Goal: Information Seeking & Learning: Learn about a topic

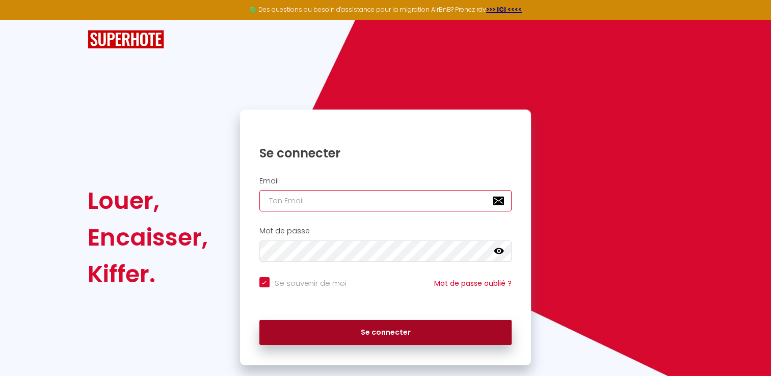
type input "[PERSON_NAME][EMAIL_ADDRESS][DOMAIN_NAME]"
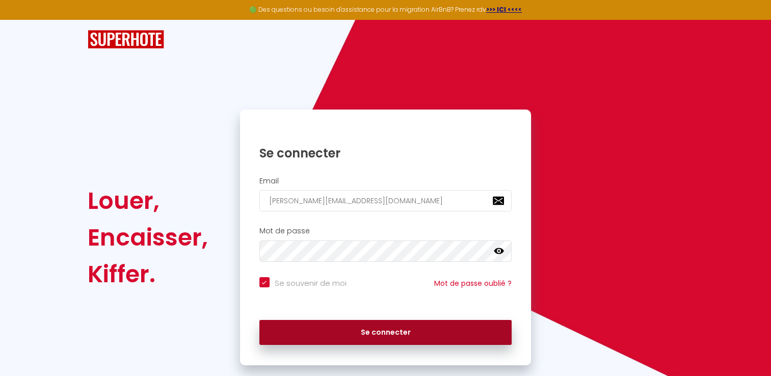
click at [436, 336] on button "Se connecter" at bounding box center [386, 332] width 253 height 25
checkbox input "true"
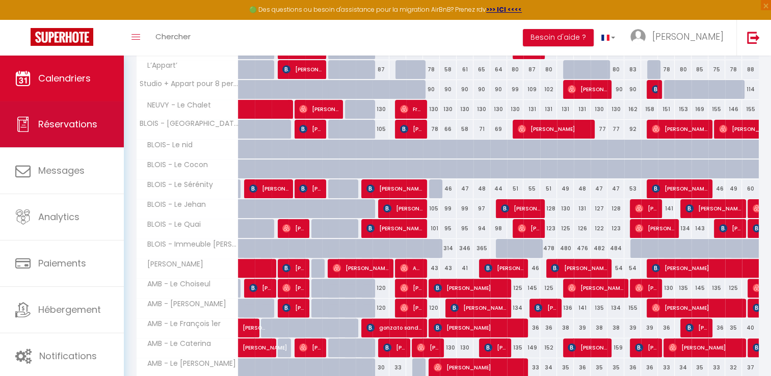
scroll to position [238, 0]
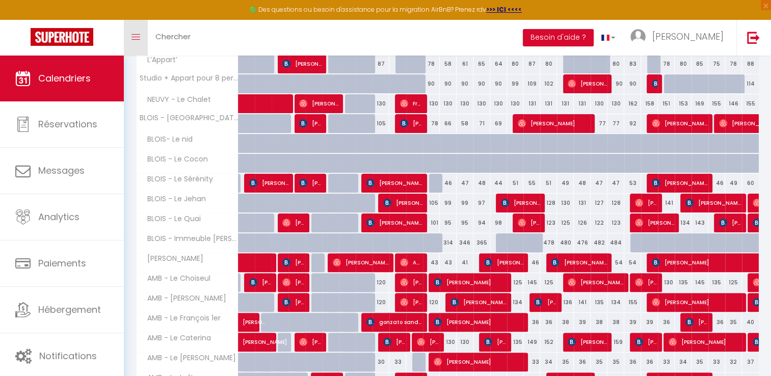
click at [133, 35] on icon "Toggle menubar" at bounding box center [136, 37] width 9 height 6
click at [135, 35] on icon "Toggle menubar" at bounding box center [136, 37] width 9 height 6
click at [138, 41] on link "Toggle menubar" at bounding box center [136, 38] width 24 height 36
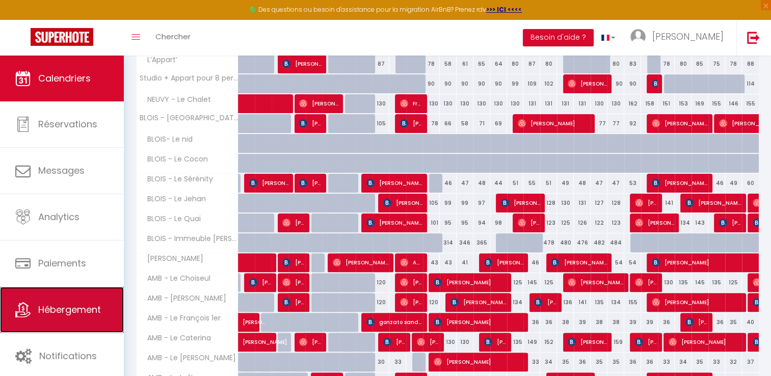
click at [66, 311] on span "Hébergement" at bounding box center [69, 309] width 63 height 13
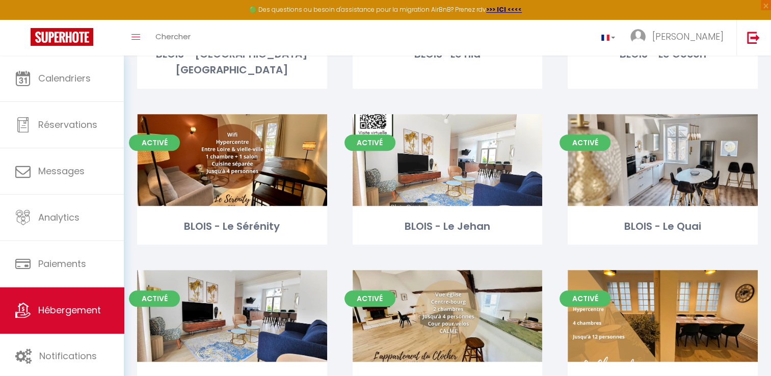
scroll to position [503, 0]
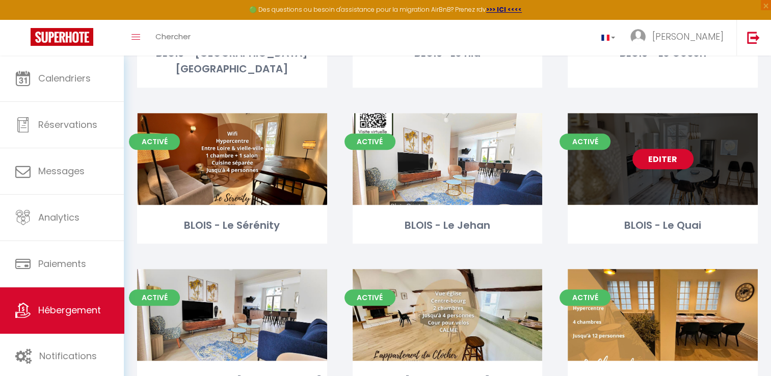
click at [651, 159] on div "Editer" at bounding box center [663, 159] width 190 height 92
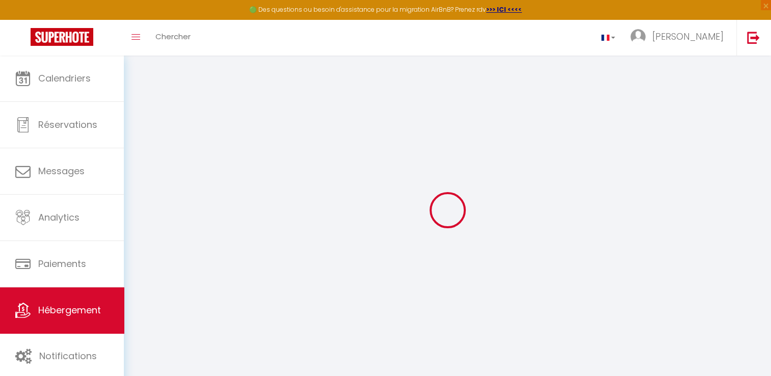
select select
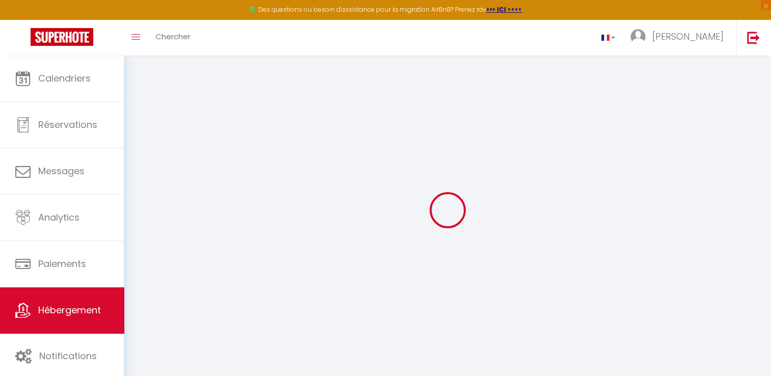
select select
checkbox input "false"
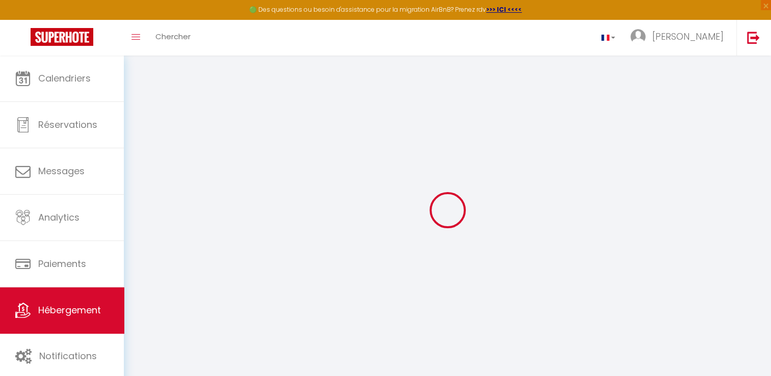
select select
checkbox input "false"
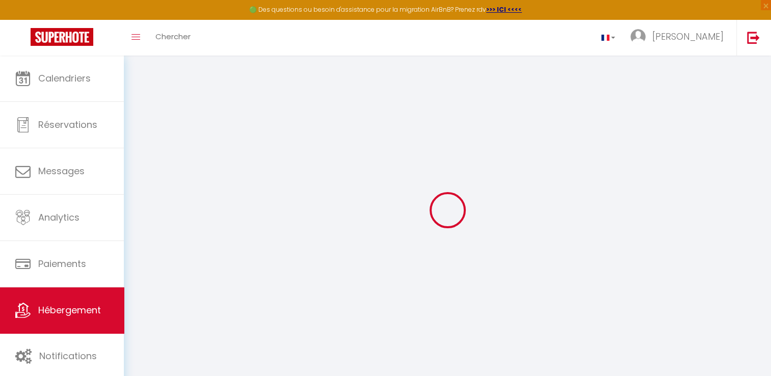
checkbox input "false"
select select
select select "16:00"
select select
select select "10:00"
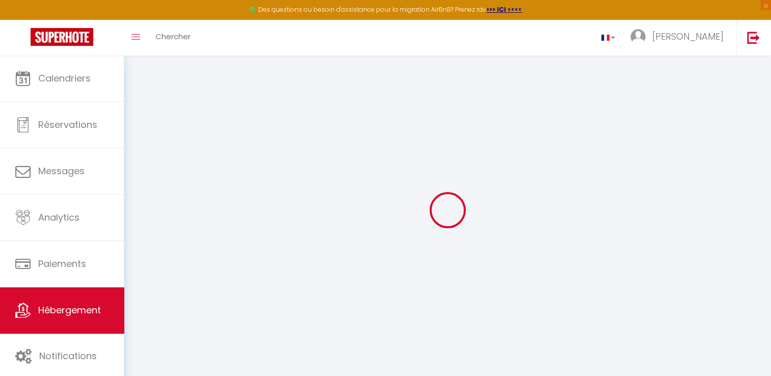
select select "30"
select select "120"
click at [651, 159] on div at bounding box center [447, 210] width 623 height 285
select select
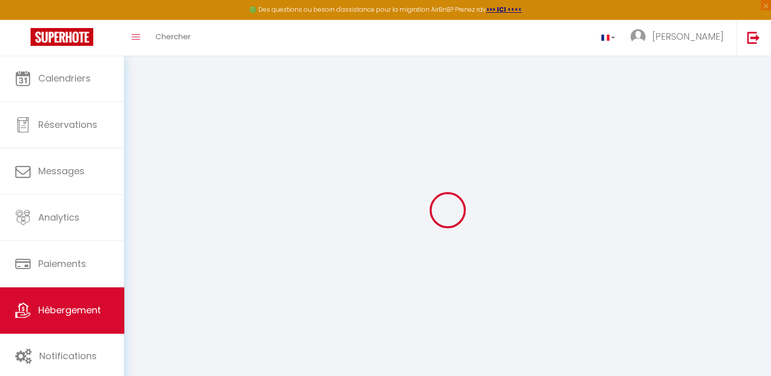
checkbox input "false"
select select
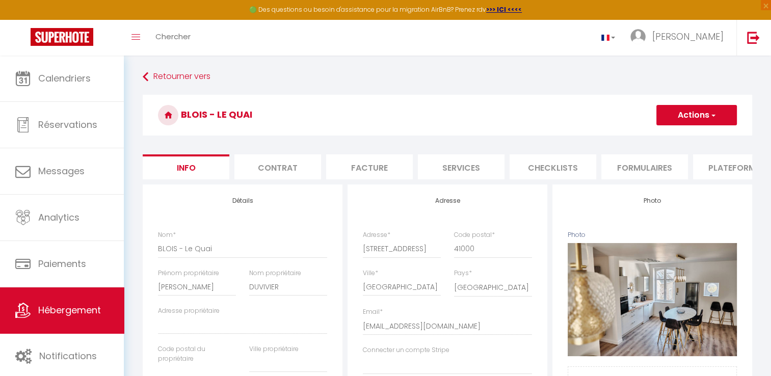
select select
checkbox input "false"
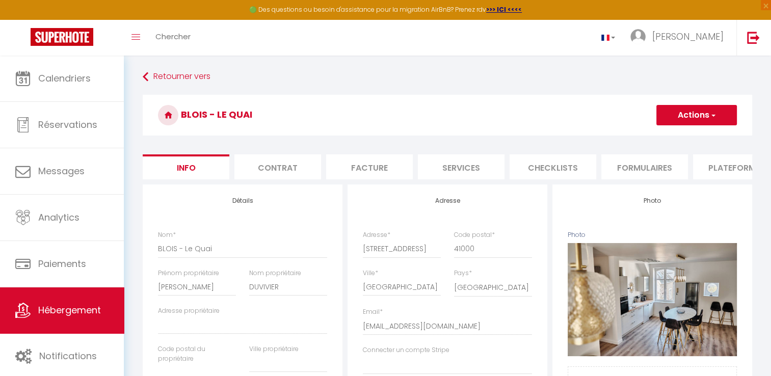
checkbox input "false"
select select
click at [651, 159] on li "Formulaires" at bounding box center [645, 166] width 87 height 25
select select
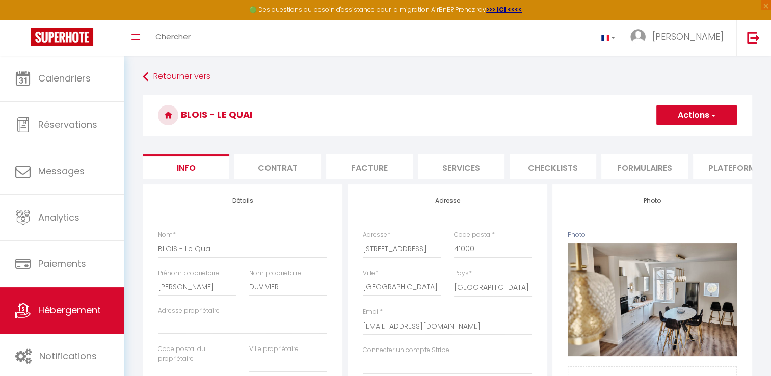
checkbox input "false"
select select
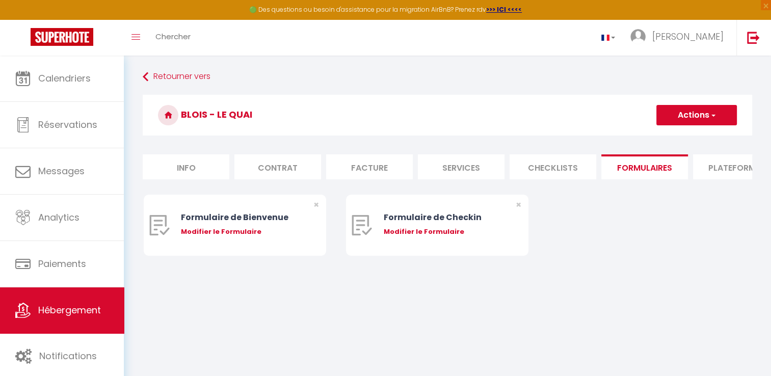
click at [216, 167] on li "Info" at bounding box center [186, 166] width 87 height 25
select select
checkbox input "false"
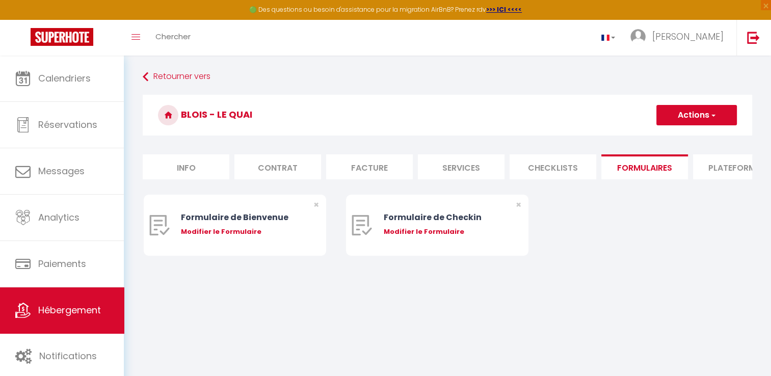
checkbox input "false"
select select
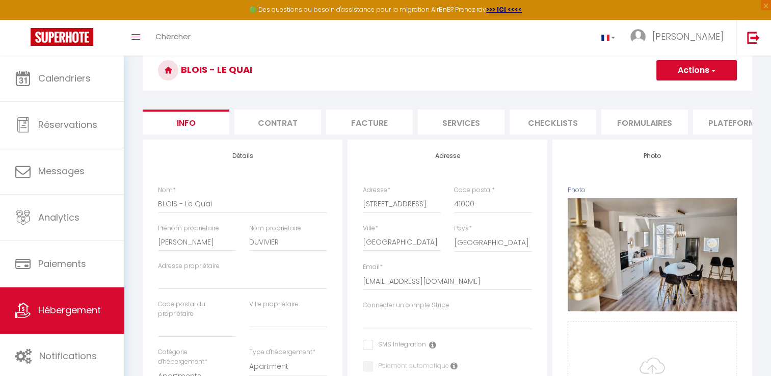
scroll to position [45, 0]
click at [268, 123] on li "Contrat" at bounding box center [278, 122] width 87 height 25
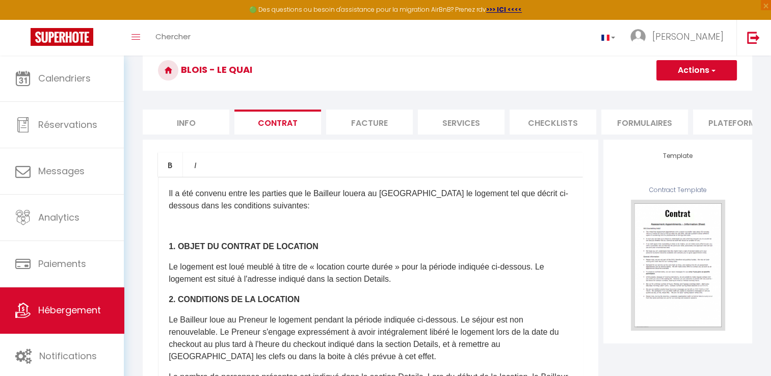
click at [359, 120] on li "Facture" at bounding box center [369, 122] width 87 height 25
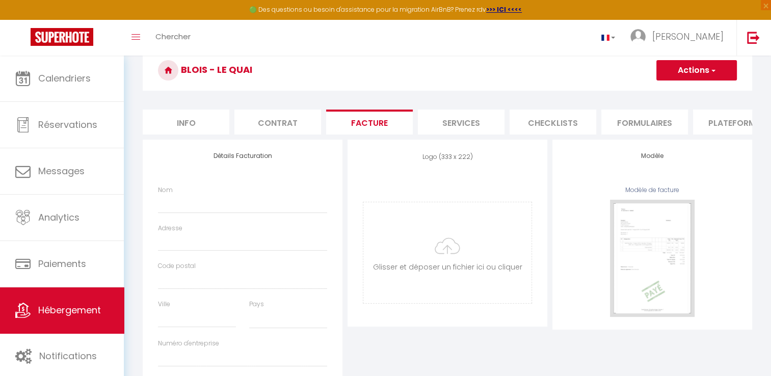
select select
click at [449, 125] on li "Services" at bounding box center [461, 122] width 87 height 25
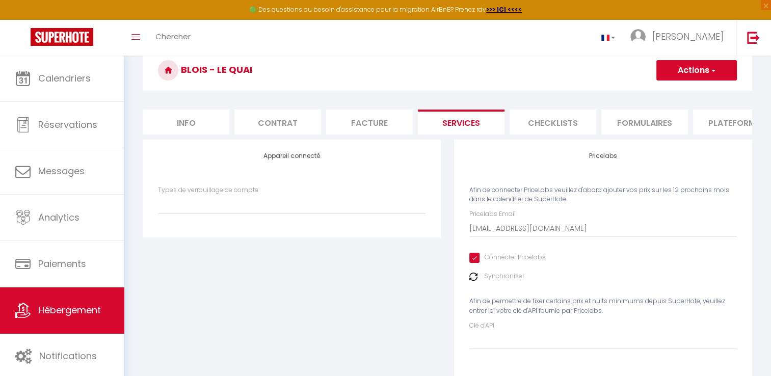
select select
click at [555, 127] on li "Checklists" at bounding box center [553, 122] width 87 height 25
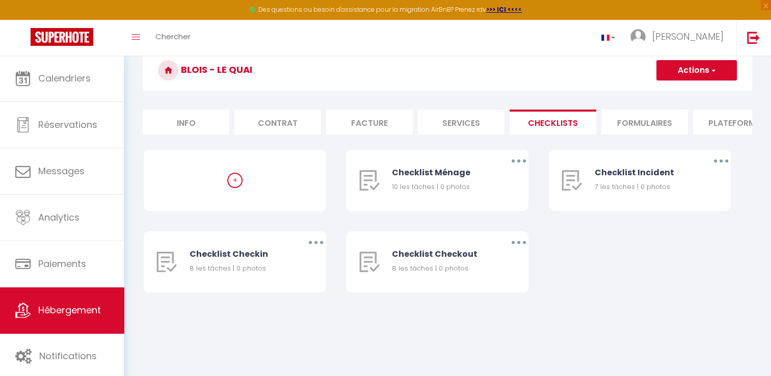
click at [556, 127] on li "Checklists" at bounding box center [553, 122] width 87 height 25
click at [652, 123] on li "Formulaires" at bounding box center [645, 122] width 87 height 25
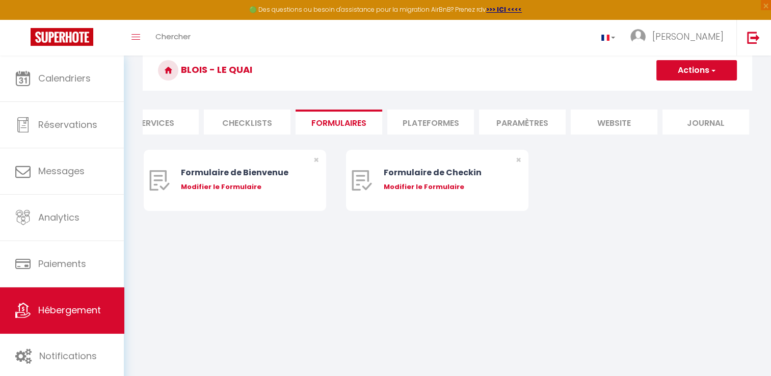
scroll to position [0, 308]
click at [518, 123] on li "Paramètres" at bounding box center [520, 122] width 87 height 25
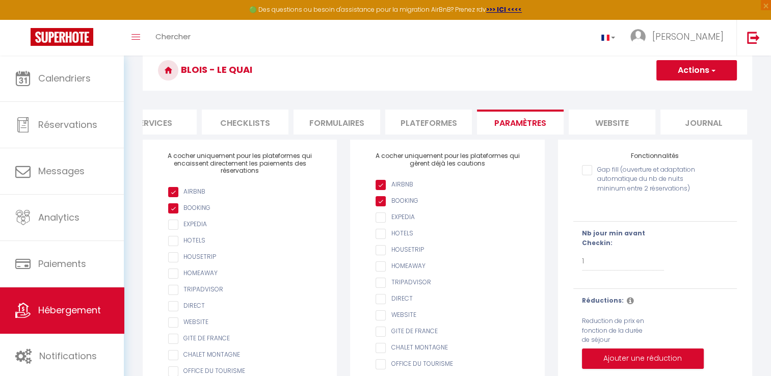
click at [518, 123] on li "Paramètres" at bounding box center [520, 122] width 87 height 25
click at [706, 75] on button "Actions" at bounding box center [697, 71] width 81 height 20
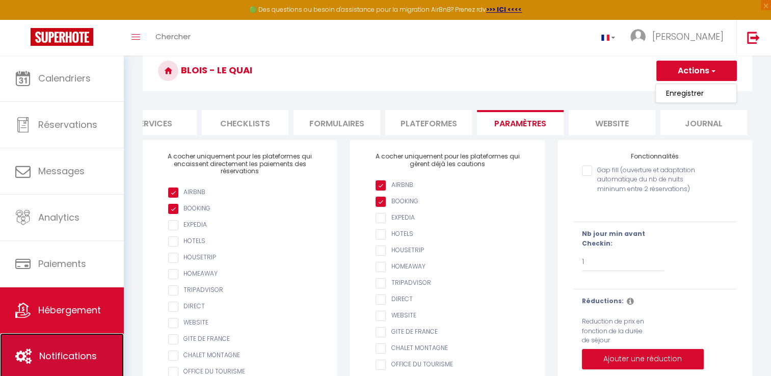
click at [42, 344] on link "Notifications" at bounding box center [62, 356] width 124 height 46
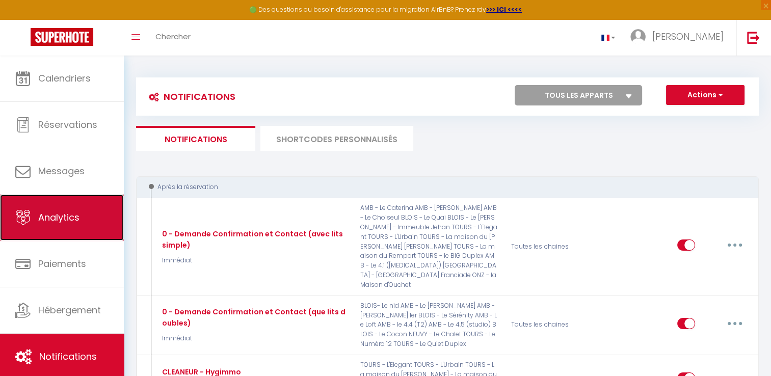
click at [98, 215] on link "Analytics" at bounding box center [62, 218] width 124 height 46
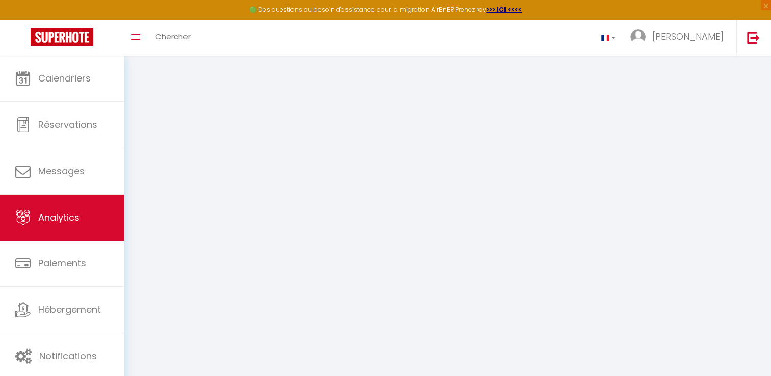
select select "2025"
select select "10"
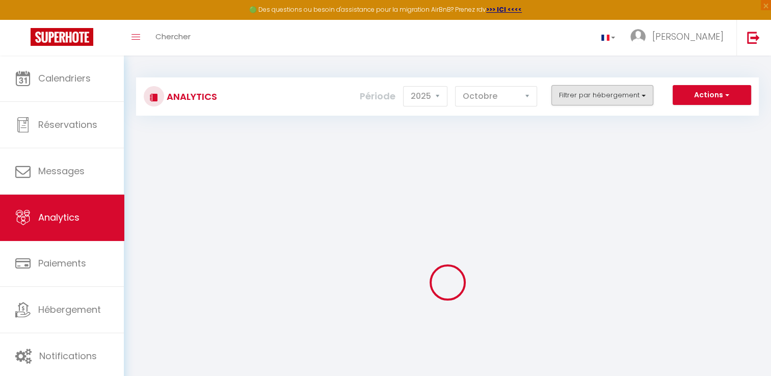
checkbox input "false"
checkbox Chalet "false"
checkbox nid "false"
checkbox Cocon "false"
checkbox Sérénity "false"
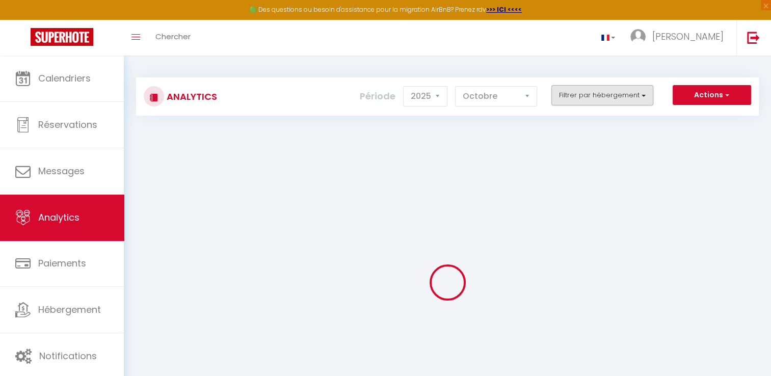
checkbox Jehan "false"
checkbox Quai "false"
checkbox Jehan "false"
checkbox input "false"
checkbox Clocher "false"
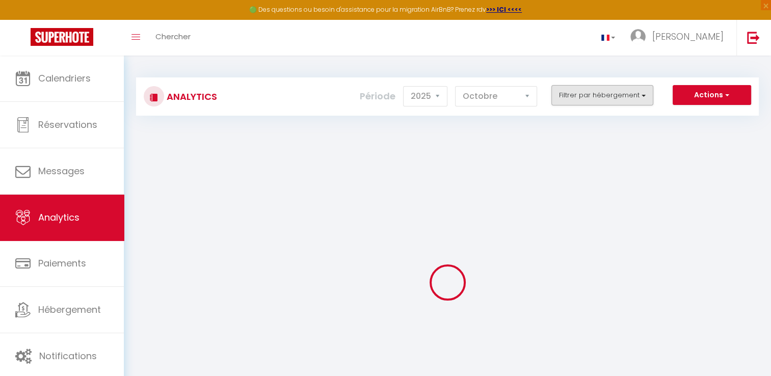
checkbox Choiseul "false"
checkbox Léonard "false"
checkbox 1er "false"
checkbox Caterina "false"
checkbox XII "false"
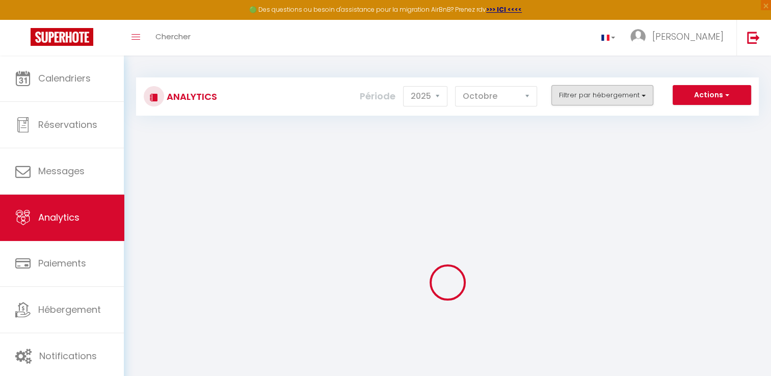
checkbox Loft "false"
checkbox \(T3\) "false"
checkbox \(T2\) "false"
checkbox \(studio\) "false"
checkbox input "false"
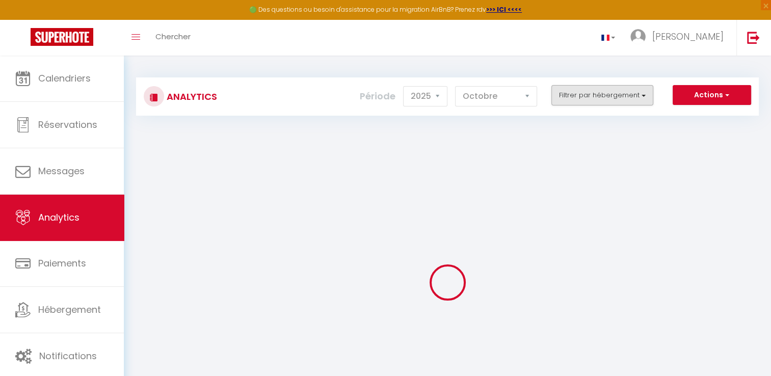
checkbox L\'Elegant "false"
checkbox L\'Urbain "false"
checkbox Duplex "false"
checkbox Rempart "false"
checkbox Héron "false"
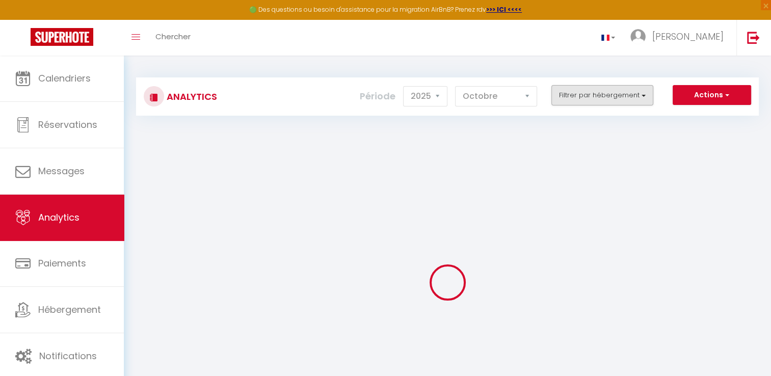
checkbox input "false"
checkbox studio "false"
checkbox Marion "false"
checkbox input "false"
checkbox personnes "false"
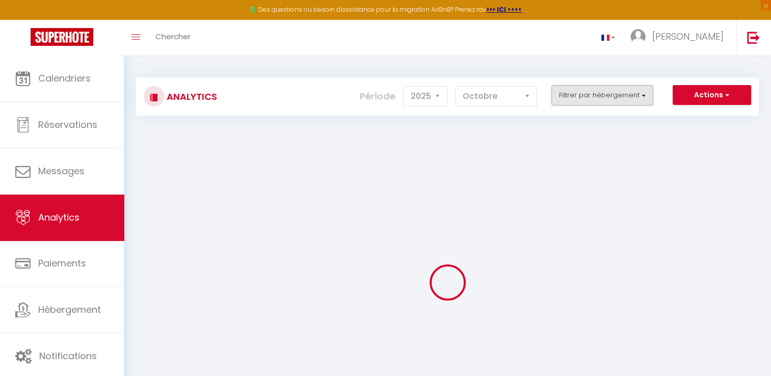
checkbox input "false"
checkbox d\'Ouchet "false"
checkbox Franciade "false"
checkbox 12 "false"
checkbox Duplex "false"
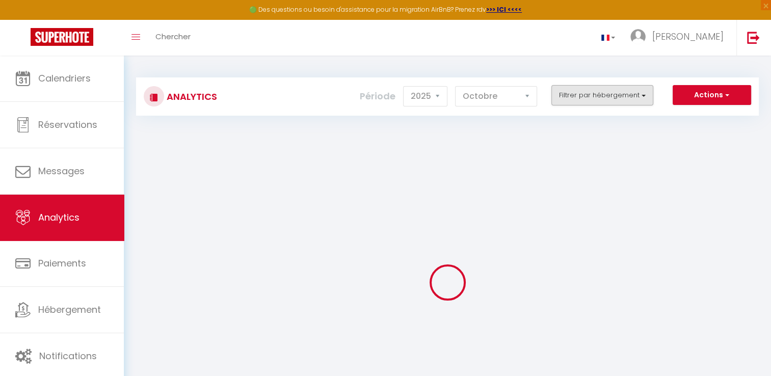
checkbox Booking "false"
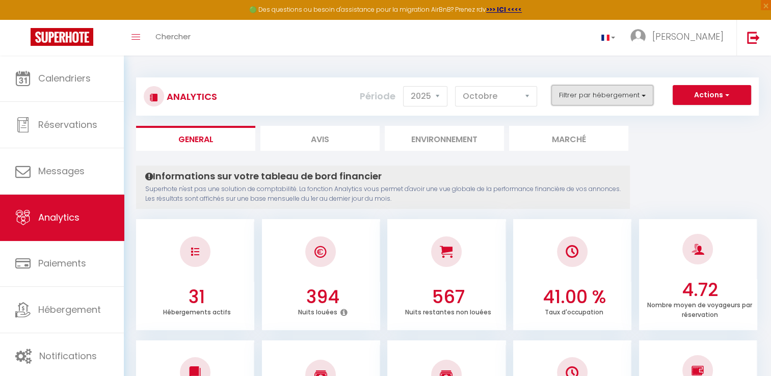
click at [616, 100] on button "Filtrer par hébergement" at bounding box center [603, 95] width 102 height 20
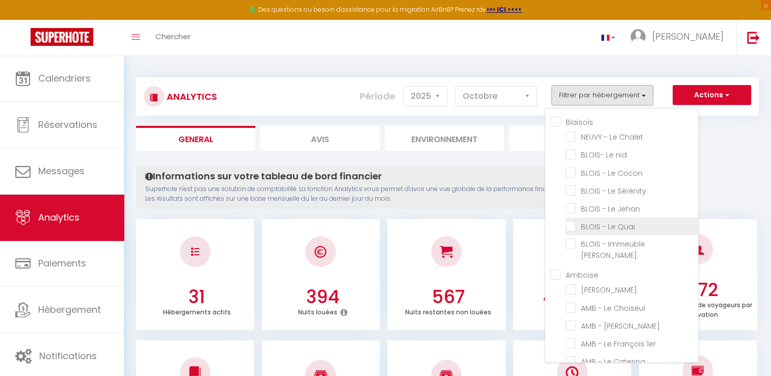
click at [614, 224] on Quai "checkbox" at bounding box center [632, 226] width 133 height 10
checkbox Quai "true"
checkbox Chalet "false"
checkbox nid "false"
checkbox Cocon "false"
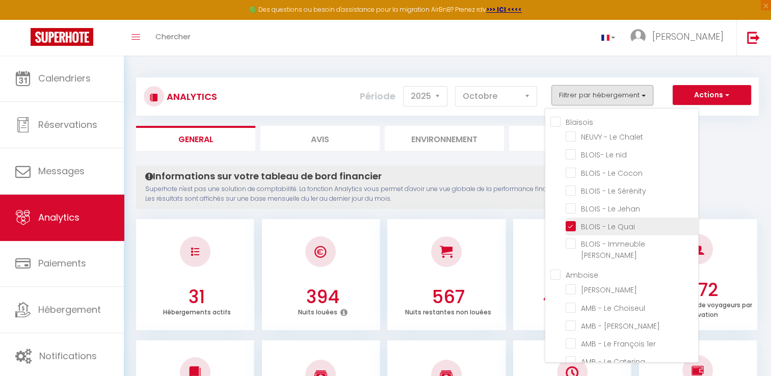
checkbox Sérénity "false"
checkbox Jehan "false"
checkbox Clocher "false"
checkbox Choiseul "false"
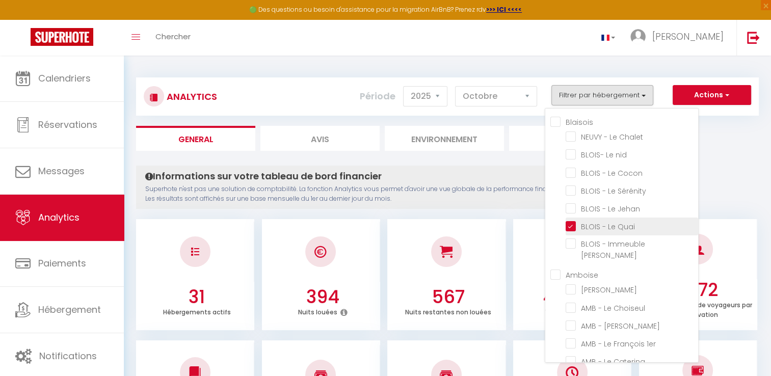
checkbox Léonard "false"
checkbox 1er "false"
checkbox Caterina "false"
checkbox XII "false"
checkbox Loft "false"
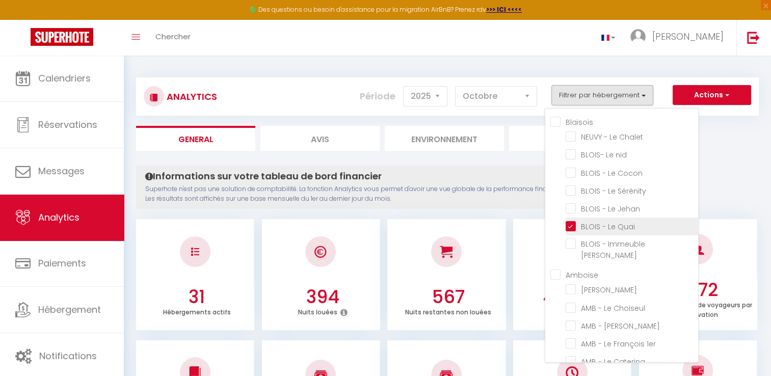
checkbox \(T3\) "false"
checkbox \(T2\) "false"
checkbox \(studio\) "false"
checkbox L\'Elegant "false"
checkbox L\'Urbain "false"
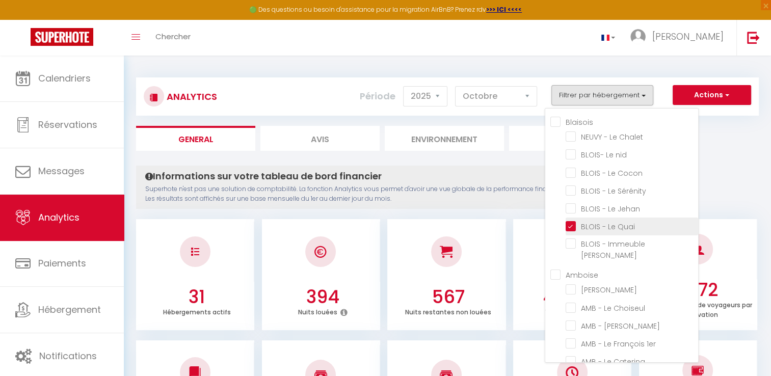
checkbox Duplex "false"
checkbox Rempart "false"
checkbox Héron "false"
checkbox studio "false"
checkbox Marion "false"
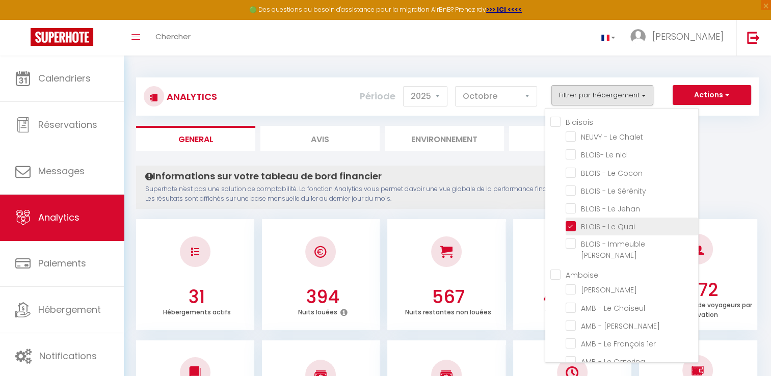
checkbox input "false"
checkbox personnes "false"
checkbox d\'Ouchet "false"
checkbox Franciade "false"
checkbox 12 "false"
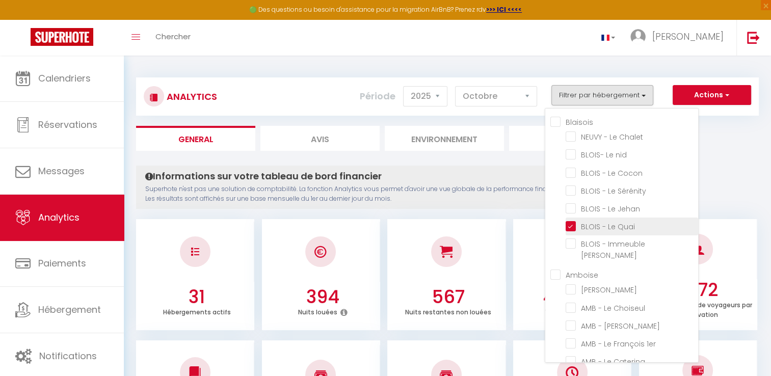
checkbox Duplex "false"
checkbox Booking "false"
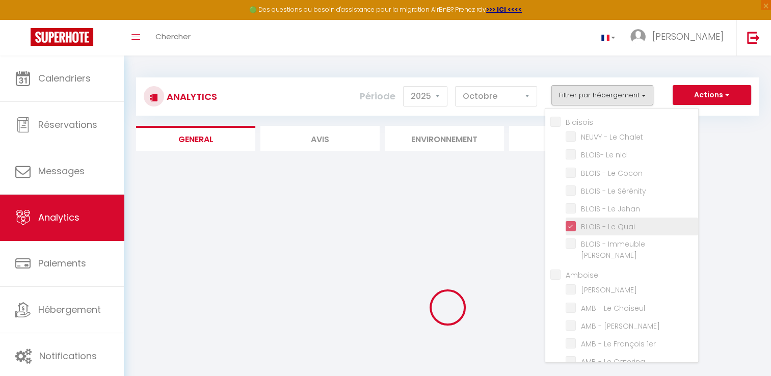
checkbox Chalet "false"
checkbox nid "false"
checkbox Cocon "false"
checkbox Sérénity "false"
checkbox Jehan "false"
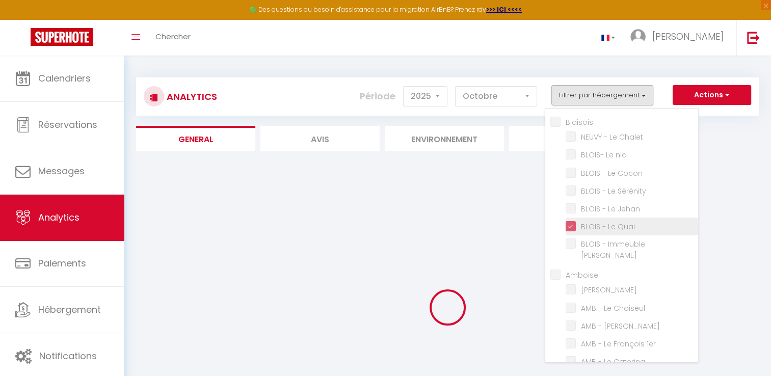
checkbox Jehan "false"
checkbox Clocher "false"
checkbox Choiseul "false"
checkbox Léonard "false"
checkbox 1er "false"
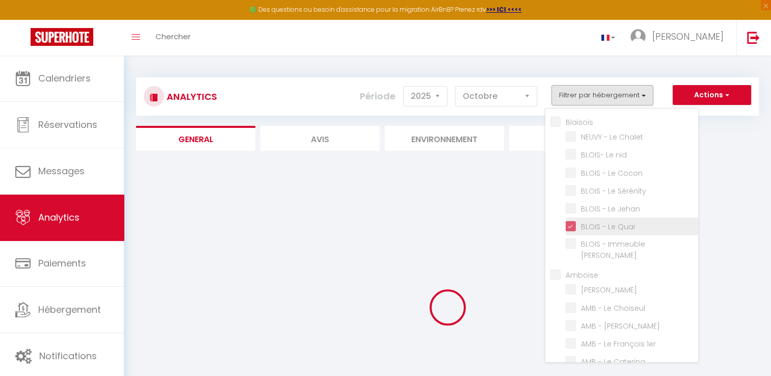
checkbox Caterina "false"
checkbox XII "false"
checkbox Loft "false"
checkbox \(T3\) "false"
checkbox \(T2\) "false"
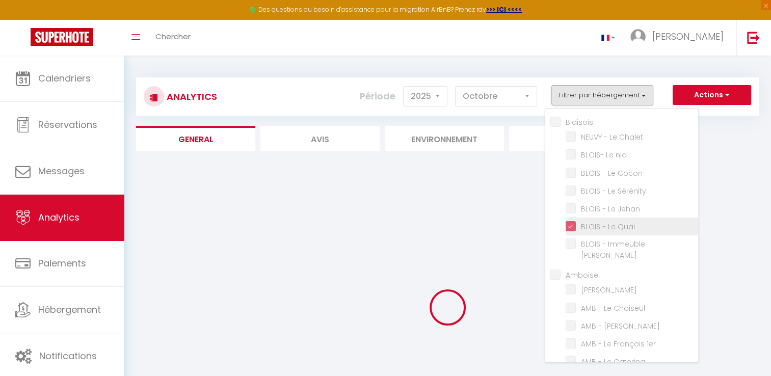
checkbox \(studio\) "false"
checkbox L\'Elegant "false"
checkbox L\'Urbain "false"
checkbox Duplex "false"
checkbox Rempart "false"
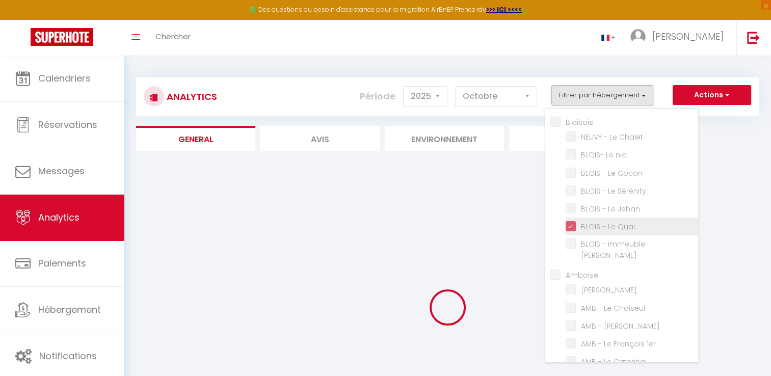
checkbox Héron "false"
checkbox studio "false"
checkbox Marion "false"
checkbox input "false"
checkbox personnes "false"
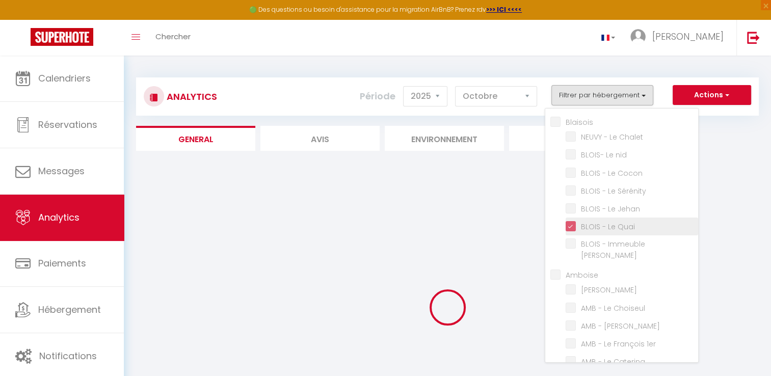
checkbox d\'Ouchet "false"
checkbox Franciade "false"
checkbox 12 "false"
checkbox Duplex "false"
checkbox Booking "false"
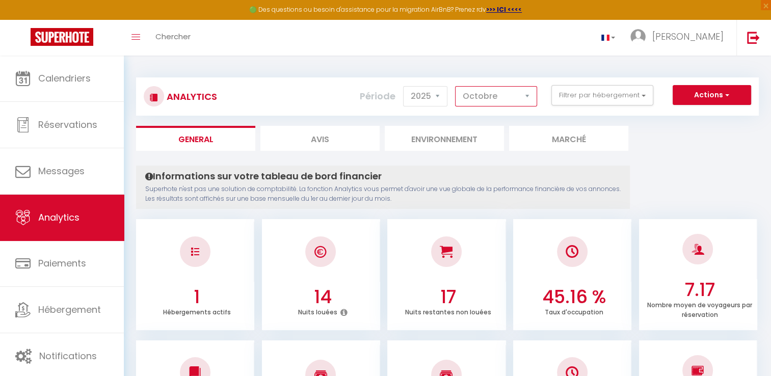
click at [528, 95] on select "[PERSON_NAME] Mars [PERSON_NAME] Juin Juillet Août Septembre Octobre Novembre D…" at bounding box center [496, 96] width 82 height 20
click at [437, 100] on select "2014 2015 2016 2017 2018 2019 2020 2021 2022 2023 2024 2025 2026 2027" at bounding box center [425, 96] width 44 height 20
select select "2024"
click at [405, 86] on select "2014 2015 2016 2017 2018 2019 2020 2021 2022 2023 2024 2025 2026 2027" at bounding box center [425, 96] width 44 height 20
click at [514, 102] on select "[PERSON_NAME] Mars [PERSON_NAME] Juin Juillet Août Septembre Octobre Novembre D…" at bounding box center [496, 96] width 82 height 20
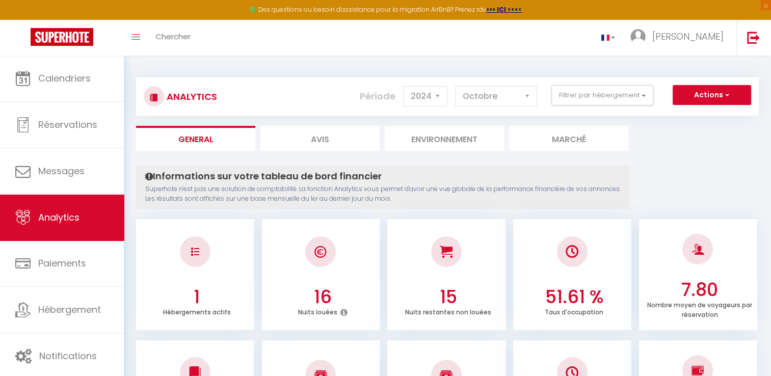
click at [533, 98] on select "[PERSON_NAME] Mars [PERSON_NAME] Juin Juillet Août Septembre Octobre Novembre D…" at bounding box center [496, 96] width 82 height 20
click at [723, 146] on ul "General Avis Environnement Marché" at bounding box center [447, 138] width 623 height 25
click at [530, 98] on select "[PERSON_NAME] Mars [PERSON_NAME] Juin Juillet Août Septembre Octobre Novembre D…" at bounding box center [496, 96] width 82 height 20
click at [456, 86] on select "[PERSON_NAME] Mars [PERSON_NAME] Juin Juillet Août Septembre Octobre Novembre D…" at bounding box center [496, 96] width 82 height 20
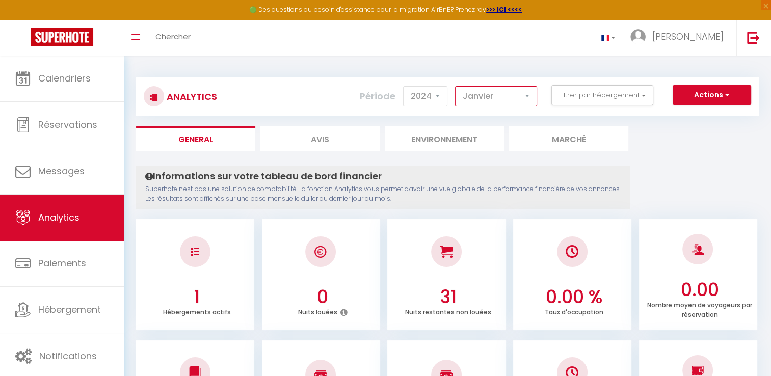
click at [529, 95] on select "[PERSON_NAME] Mars [PERSON_NAME] Juin Juillet Août Septembre Octobre Novembre D…" at bounding box center [496, 96] width 82 height 20
click at [456, 86] on select "[PERSON_NAME] Mars [PERSON_NAME] Juin Juillet Août Septembre Octobre Novembre D…" at bounding box center [496, 96] width 82 height 20
click at [526, 97] on select "[PERSON_NAME] Mars [PERSON_NAME] Juin Juillet Août Septembre Octobre Novembre D…" at bounding box center [496, 96] width 82 height 20
click at [456, 86] on select "[PERSON_NAME] Mars [PERSON_NAME] Juin Juillet Août Septembre Octobre Novembre D…" at bounding box center [496, 96] width 82 height 20
click at [529, 93] on select "[PERSON_NAME] Mars [PERSON_NAME] Juin Juillet Août Septembre Octobre Novembre D…" at bounding box center [496, 96] width 82 height 20
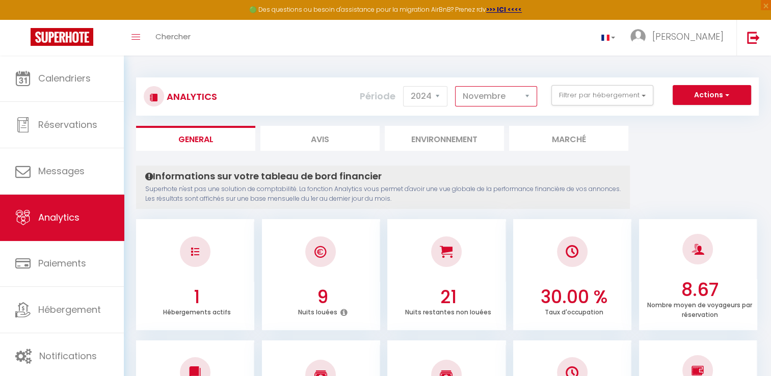
select select "12"
click at [456, 86] on select "[PERSON_NAME] Mars [PERSON_NAME] Juin Juillet Août Septembre Octobre Novembre D…" at bounding box center [496, 96] width 82 height 20
click at [430, 101] on select "2014 2015 2016 2017 2018 2019 2020 2021 2022 2023 2024 2025 2026 2027" at bounding box center [425, 96] width 44 height 20
select select "2025"
click at [405, 86] on select "2014 2015 2016 2017 2018 2019 2020 2021 2022 2023 2024 2025 2026 2027" at bounding box center [425, 96] width 44 height 20
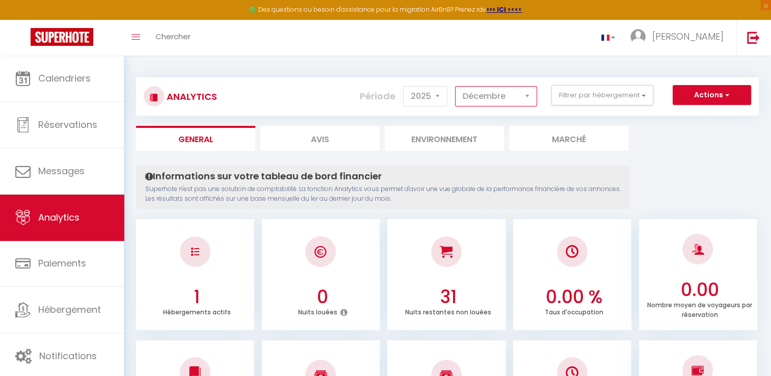
click at [491, 94] on select "[PERSON_NAME] Mars [PERSON_NAME] Juin Juillet Août Septembre Octobre Novembre D…" at bounding box center [496, 96] width 82 height 20
click at [456, 86] on select "[PERSON_NAME] Mars [PERSON_NAME] Juin Juillet Août Septembre Octobre Novembre D…" at bounding box center [496, 96] width 82 height 20
click at [474, 98] on select "[PERSON_NAME] Mars [PERSON_NAME] Juin Juillet Août Septembre Octobre Novembre D…" at bounding box center [496, 96] width 82 height 20
click at [456, 86] on select "[PERSON_NAME] Mars [PERSON_NAME] Juin Juillet Août Septembre Octobre Novembre D…" at bounding box center [496, 96] width 82 height 20
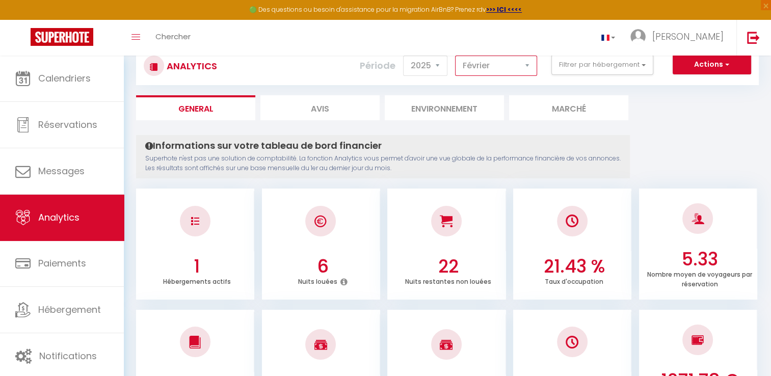
scroll to position [20, 0]
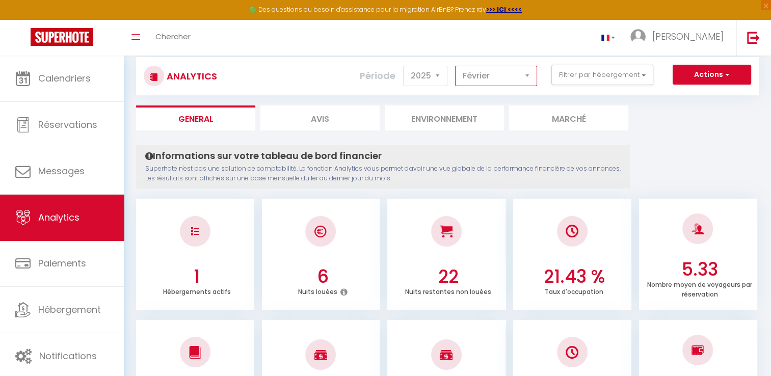
click at [496, 79] on select "[PERSON_NAME] Mars [PERSON_NAME] Juin Juillet Août Septembre Octobre Novembre D…" at bounding box center [496, 76] width 82 height 20
click at [456, 66] on select "[PERSON_NAME] Mars [PERSON_NAME] Juin Juillet Août Septembre Octobre Novembre D…" at bounding box center [496, 76] width 82 height 20
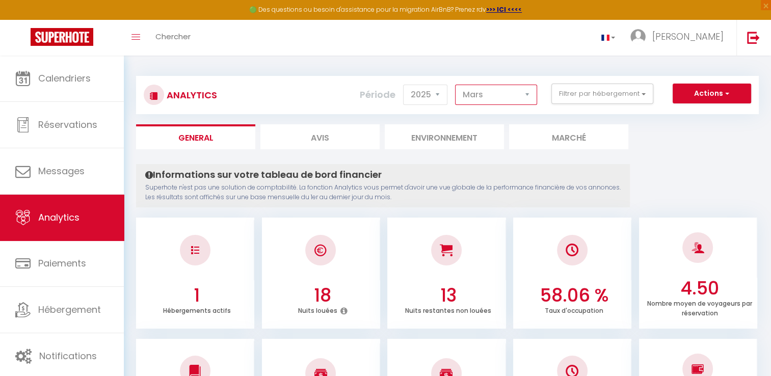
scroll to position [0, 0]
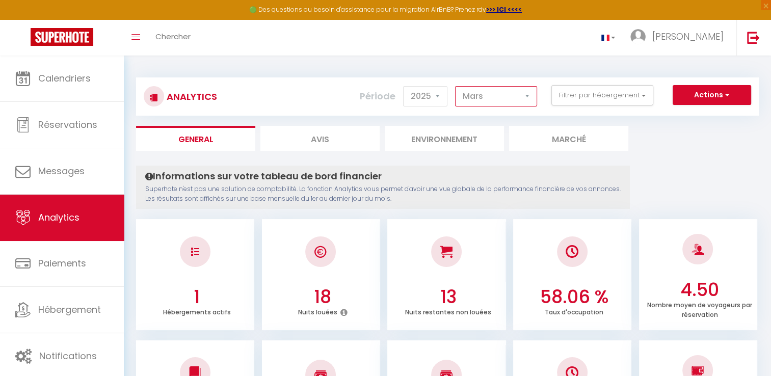
click at [495, 102] on select "[PERSON_NAME] Mars [PERSON_NAME] Juin Juillet Août Septembre Octobre Novembre D…" at bounding box center [496, 96] width 82 height 20
click at [456, 86] on select "[PERSON_NAME] Mars [PERSON_NAME] Juin Juillet Août Septembre Octobre Novembre D…" at bounding box center [496, 96] width 82 height 20
click at [498, 94] on select "[PERSON_NAME] Mars [PERSON_NAME] Juin Juillet Août Septembre Octobre Novembre D…" at bounding box center [496, 96] width 82 height 20
click at [456, 86] on select "[PERSON_NAME] Mars [PERSON_NAME] Juin Juillet Août Septembre Octobre Novembre D…" at bounding box center [496, 96] width 82 height 20
click at [486, 106] on select "[PERSON_NAME] Mars [PERSON_NAME] Juin Juillet Août Septembre Octobre Novembre D…" at bounding box center [496, 96] width 82 height 20
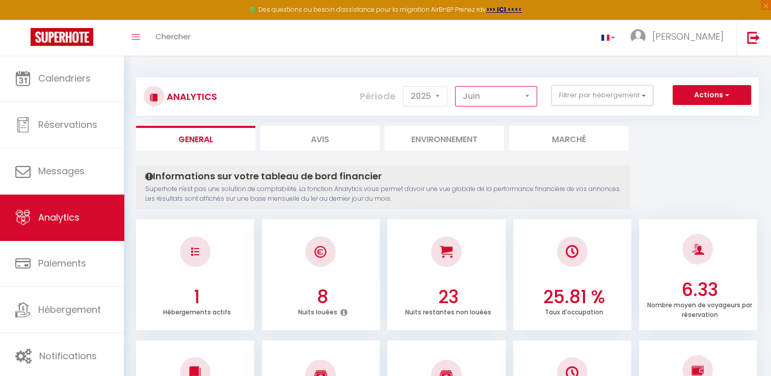
click at [456, 86] on select "[PERSON_NAME] Mars [PERSON_NAME] Juin Juillet Août Septembre Octobre Novembre D…" at bounding box center [496, 96] width 82 height 20
click at [496, 100] on select "[PERSON_NAME] Mars [PERSON_NAME] Juin Juillet Août Septembre Octobre Novembre D…" at bounding box center [496, 96] width 82 height 20
click at [456, 86] on select "[PERSON_NAME] Mars [PERSON_NAME] Juin Juillet Août Septembre Octobre Novembre D…" at bounding box center [496, 96] width 82 height 20
click at [499, 97] on select "[PERSON_NAME] Mars [PERSON_NAME] Juin Juillet Août Septembre Octobre Novembre D…" at bounding box center [496, 96] width 82 height 20
click at [456, 86] on select "[PERSON_NAME] Mars [PERSON_NAME] Juin Juillet Août Septembre Octobre Novembre D…" at bounding box center [496, 96] width 82 height 20
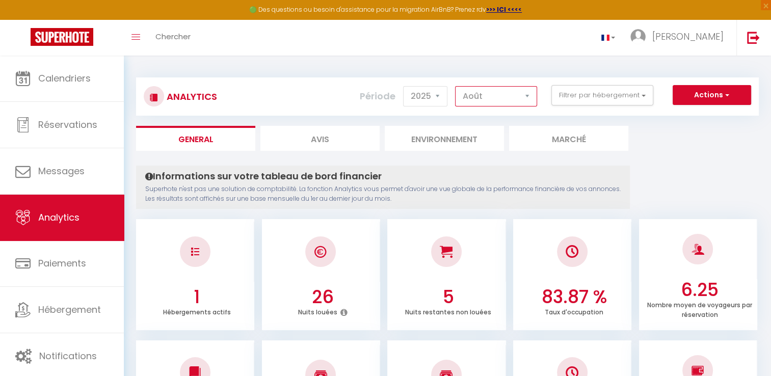
click at [496, 97] on select "[PERSON_NAME] Mars [PERSON_NAME] Juin Juillet Août Septembre Octobre Novembre D…" at bounding box center [496, 96] width 82 height 20
click at [456, 86] on select "[PERSON_NAME] Mars [PERSON_NAME] Juin Juillet Août Septembre Octobre Novembre D…" at bounding box center [496, 96] width 82 height 20
click at [498, 93] on select "[PERSON_NAME] Mars [PERSON_NAME] Juin Juillet Août Septembre Octobre Novembre D…" at bounding box center [496, 96] width 82 height 20
select select "10"
click at [456, 86] on select "[PERSON_NAME] Mars [PERSON_NAME] Juin Juillet Août Septembre Octobre Novembre D…" at bounding box center [496, 96] width 82 height 20
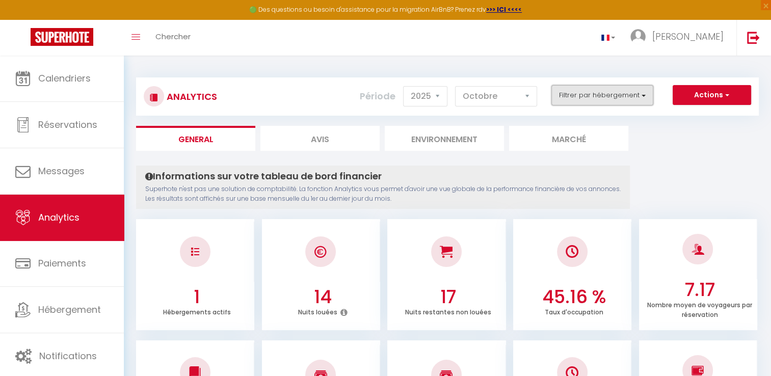
click at [625, 95] on button "Filtrer par hébergement" at bounding box center [603, 95] width 102 height 20
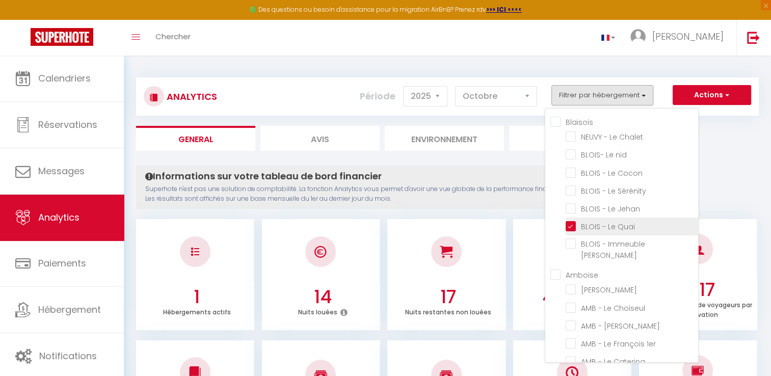
click at [569, 221] on Quai "checkbox" at bounding box center [632, 226] width 133 height 10
checkbox Quai "false"
checkbox Chalet "false"
checkbox nid "false"
checkbox Cocon "false"
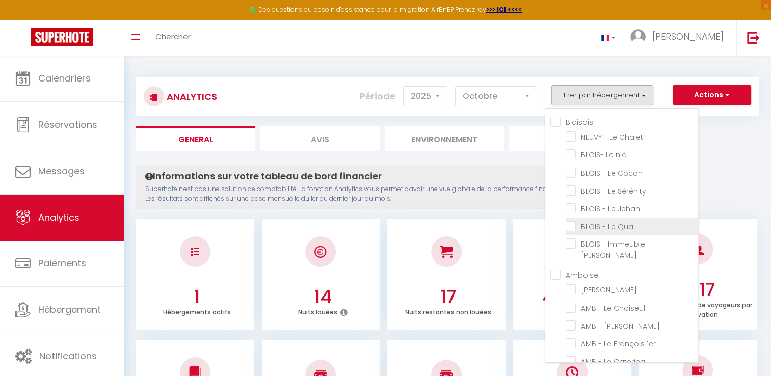
checkbox Sérénity "false"
checkbox Jehan "false"
checkbox Clocher "false"
checkbox Choiseul "false"
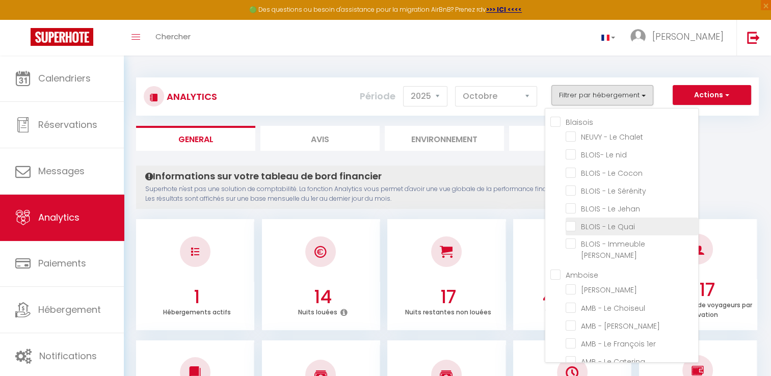
checkbox Léonard "false"
checkbox 1er "false"
checkbox Caterina "false"
checkbox XII "false"
checkbox Loft "false"
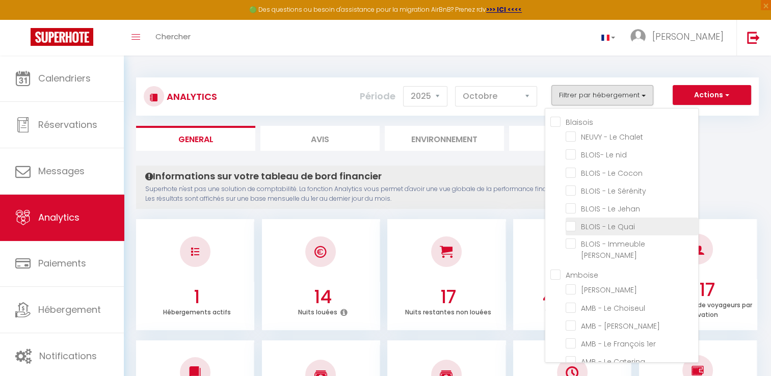
checkbox \(T3\) "false"
checkbox \(T2\) "false"
checkbox \(studio\) "false"
checkbox L\'Elegant "false"
checkbox L\'Urbain "false"
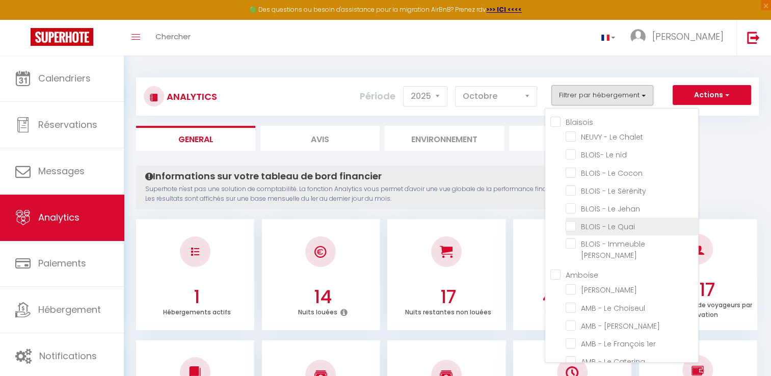
checkbox Duplex "false"
checkbox Rempart "false"
checkbox Héron "false"
checkbox studio "false"
checkbox Marion "false"
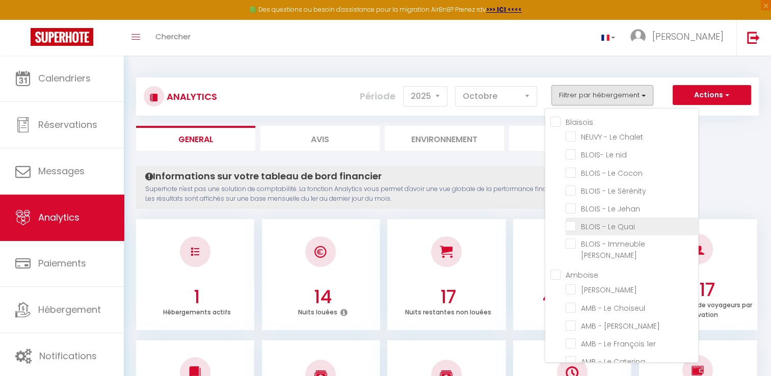
checkbox input "false"
checkbox personnes "false"
checkbox d\'Ouchet "false"
checkbox Franciade "false"
checkbox 12 "false"
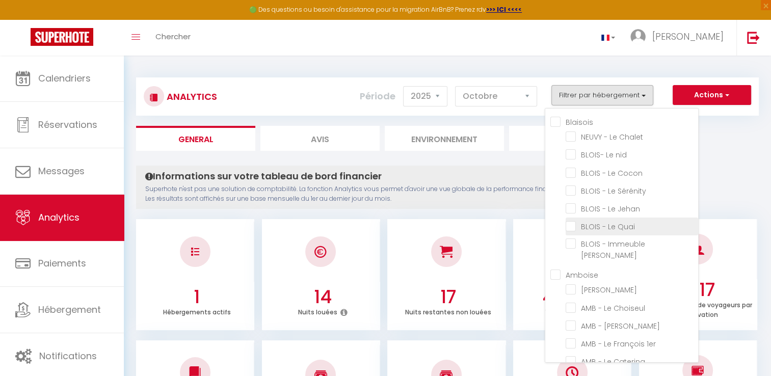
checkbox Duplex "false"
checkbox Booking "false"
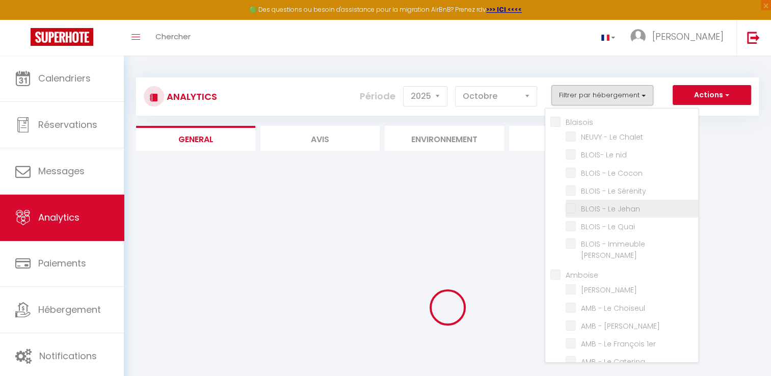
checkbox Chalet "false"
checkbox nid "false"
checkbox Cocon "false"
checkbox Sérénity "false"
checkbox Jehan "false"
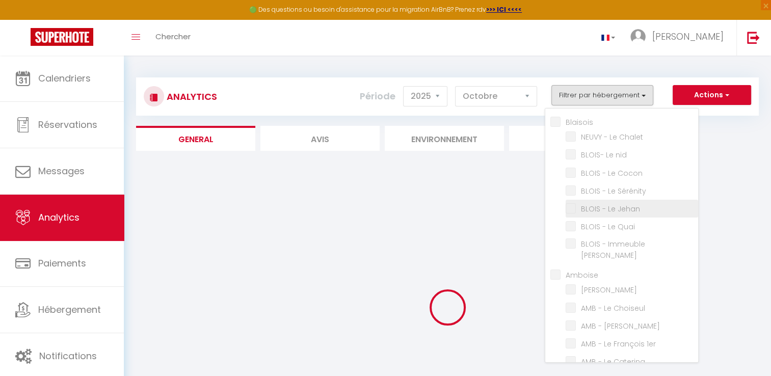
checkbox Jehan "false"
checkbox Clocher "false"
checkbox Choiseul "false"
checkbox Léonard "false"
checkbox 1er "false"
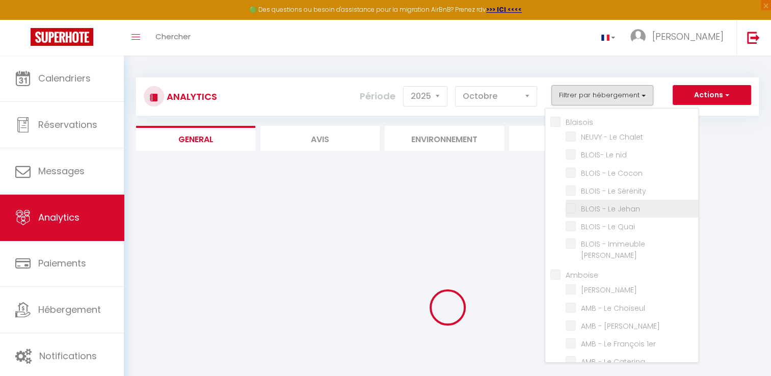
checkbox Caterina "false"
checkbox XII "false"
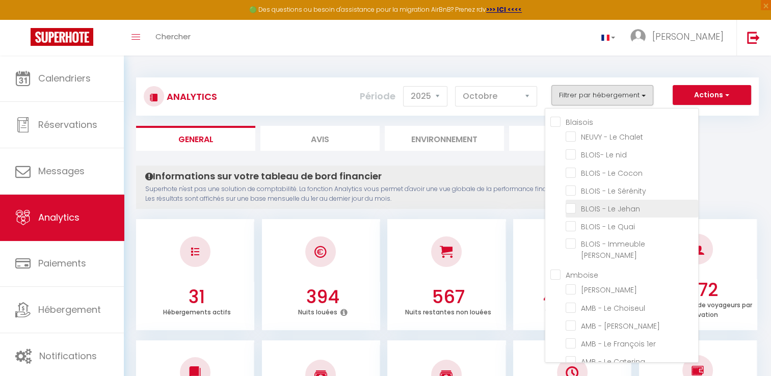
click at [581, 203] on Jehan "checkbox" at bounding box center [632, 208] width 133 height 10
click at [619, 209] on Jehan "checkbox" at bounding box center [632, 208] width 133 height 10
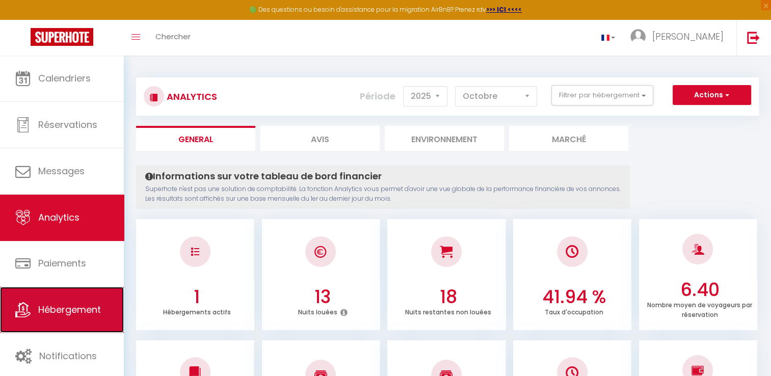
click at [69, 317] on link "Hébergement" at bounding box center [62, 310] width 124 height 46
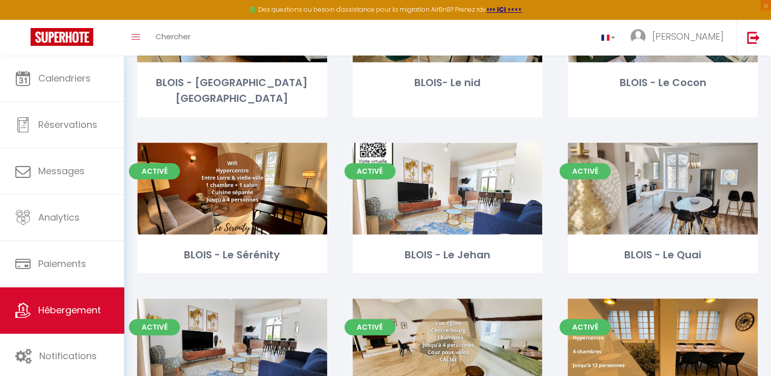
scroll to position [455, 0]
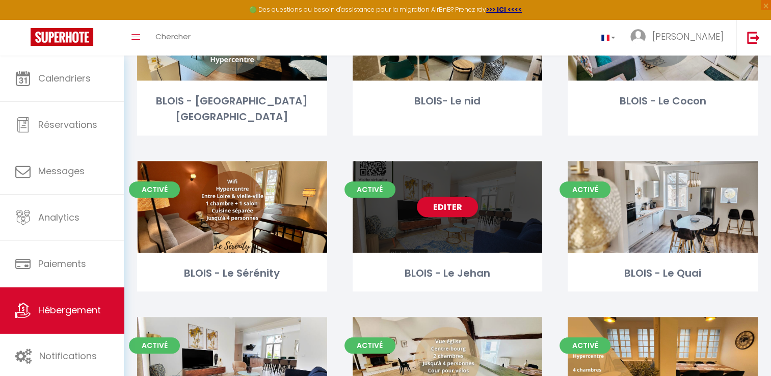
click at [432, 215] on div "Editer" at bounding box center [448, 207] width 190 height 92
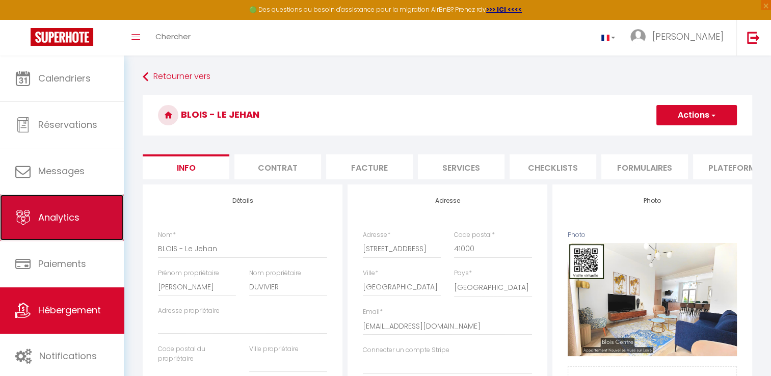
click at [83, 223] on link "Analytics" at bounding box center [62, 218] width 124 height 46
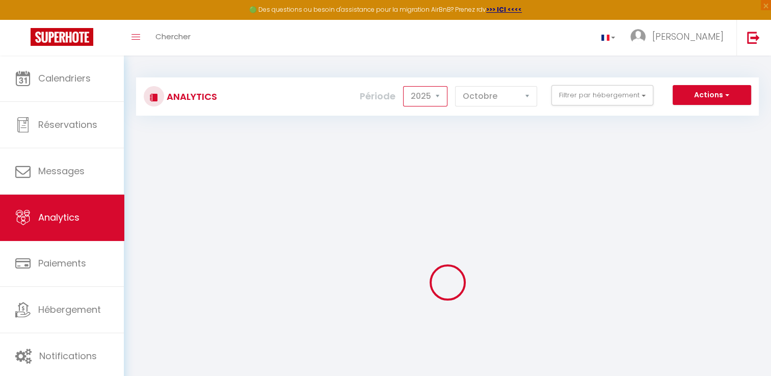
click at [434, 99] on select "2014 2015 2016 2017 2018 2019 2020 2021 2022 2023 2024 2025 2026 2027" at bounding box center [425, 96] width 44 height 20
click at [405, 86] on select "2014 2015 2016 2017 2018 2019 2020 2021 2022 2023 2024 2025 2026 2027" at bounding box center [425, 96] width 44 height 20
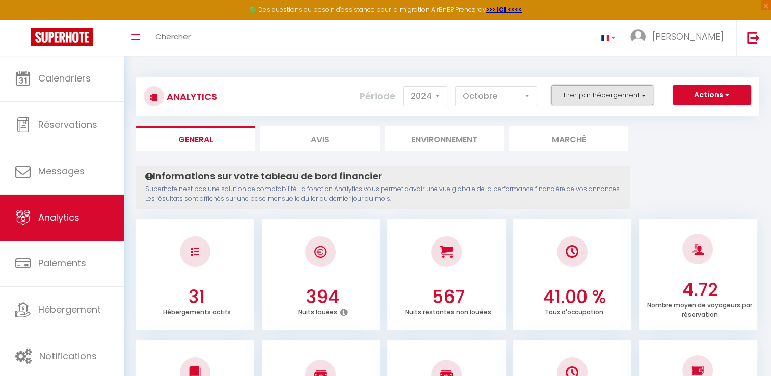
click at [583, 95] on button "Filtrer par hébergement" at bounding box center [603, 95] width 102 height 20
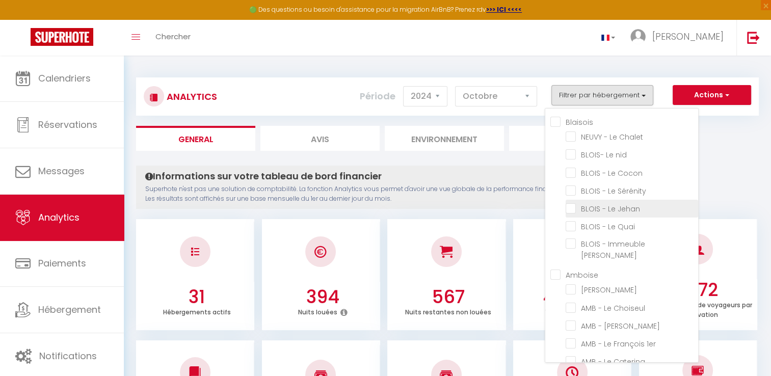
click at [593, 206] on Jehan "checkbox" at bounding box center [632, 208] width 133 height 10
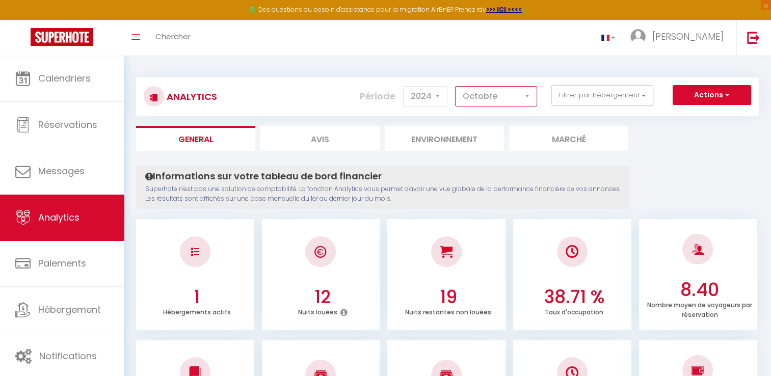
click at [494, 104] on select "[PERSON_NAME] Mars [PERSON_NAME] Juin Juillet Août Septembre Octobre Novembre D…" at bounding box center [496, 96] width 82 height 20
click at [456, 86] on select "[PERSON_NAME] Mars [PERSON_NAME] Juin Juillet Août Septembre Octobre Novembre D…" at bounding box center [496, 96] width 82 height 20
click at [491, 278] on div at bounding box center [447, 252] width 118 height 60
click at [502, 102] on select "[PERSON_NAME] Mars [PERSON_NAME] Juin Juillet Août Septembre Octobre Novembre D…" at bounding box center [496, 96] width 82 height 20
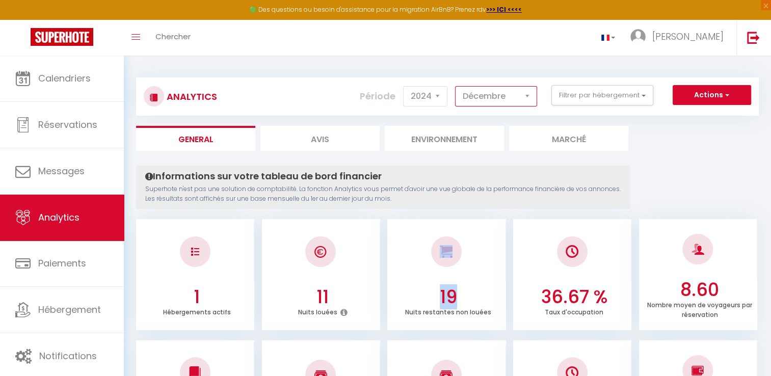
click at [456, 86] on select "[PERSON_NAME] Mars [PERSON_NAME] Juin Juillet Août Septembre Octobre Novembre D…" at bounding box center [496, 96] width 82 height 20
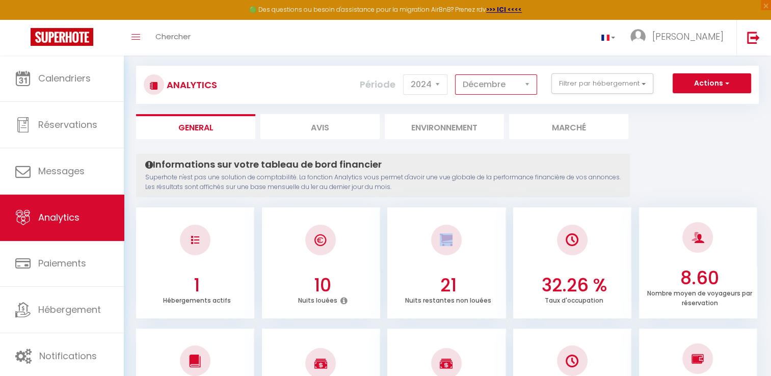
scroll to position [11, 0]
click at [440, 83] on select "2014 2015 2016 2017 2018 2019 2020 2021 2022 2023 2024 2025 2026 2027" at bounding box center [425, 85] width 44 height 20
click at [405, 75] on select "2014 2015 2016 2017 2018 2019 2020 2021 2022 2023 2024 2025 2026 2027" at bounding box center [425, 85] width 44 height 20
click at [479, 87] on select "[PERSON_NAME] Mars [PERSON_NAME] Juin Juillet Août Septembre Octobre Novembre D…" at bounding box center [496, 85] width 82 height 20
click at [456, 75] on select "[PERSON_NAME] Mars [PERSON_NAME] Juin Juillet Août Septembre Octobre Novembre D…" at bounding box center [496, 85] width 82 height 20
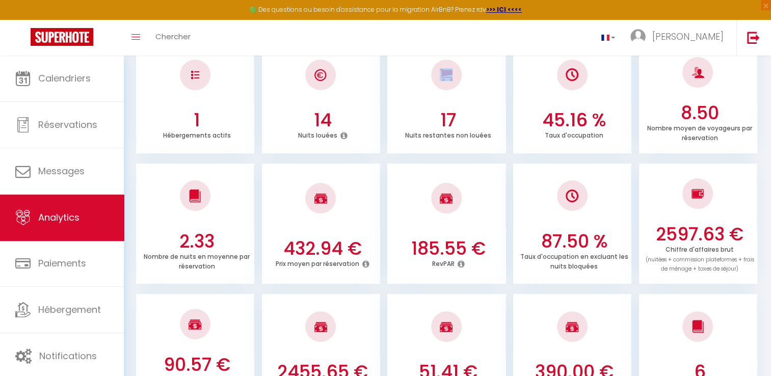
scroll to position [0, 0]
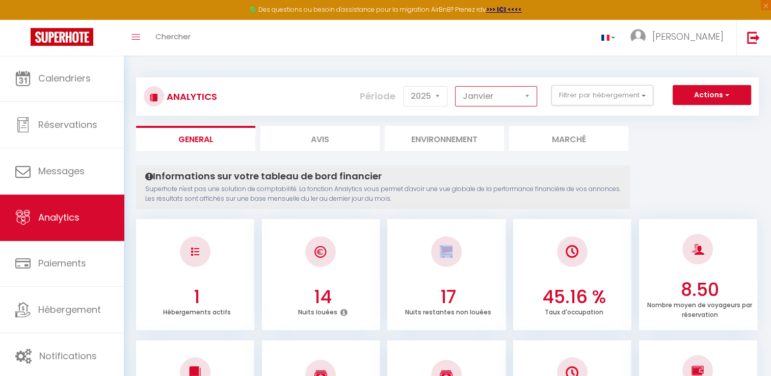
click at [477, 98] on select "[PERSON_NAME] Mars [PERSON_NAME] Juin Juillet Août Septembre Octobre Novembre D…" at bounding box center [496, 96] width 82 height 20
click at [456, 86] on select "[PERSON_NAME] Mars [PERSON_NAME] Juin Juillet Août Septembre Octobre Novembre D…" at bounding box center [496, 96] width 82 height 20
click at [487, 98] on select "[PERSON_NAME] Mars [PERSON_NAME] Juin Juillet Août Septembre Octobre Novembre D…" at bounding box center [496, 96] width 82 height 20
click at [456, 86] on select "[PERSON_NAME] Mars [PERSON_NAME] Juin Juillet Août Septembre Octobre Novembre D…" at bounding box center [496, 96] width 82 height 20
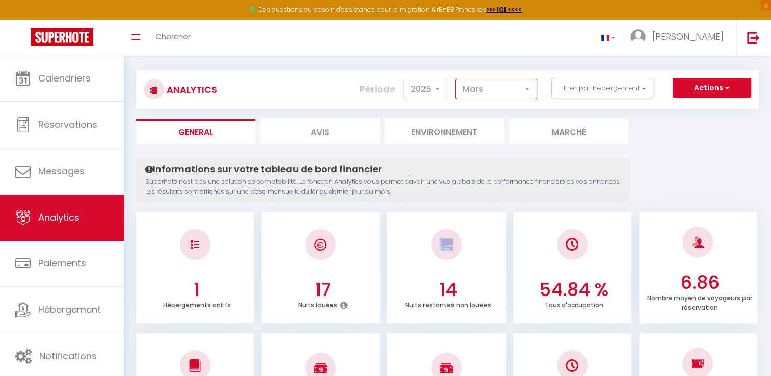
scroll to position [6, 0]
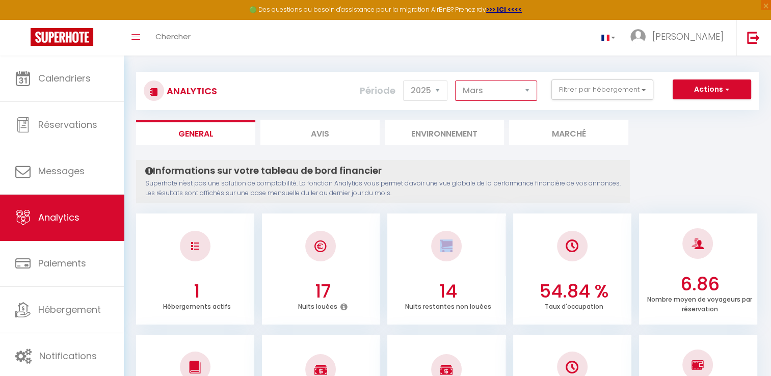
click at [484, 95] on select "[PERSON_NAME] Mars [PERSON_NAME] Juin Juillet Août Septembre Octobre Novembre D…" at bounding box center [496, 91] width 82 height 20
click at [456, 81] on select "[PERSON_NAME] Mars [PERSON_NAME] Juin Juillet Août Septembre Octobre Novembre D…" at bounding box center [496, 91] width 82 height 20
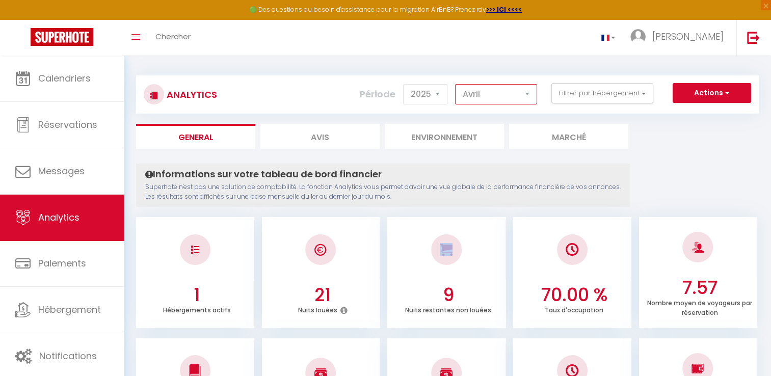
scroll to position [2, 0]
click at [493, 100] on select "[PERSON_NAME] Mars [PERSON_NAME] Juin Juillet Août Septembre Octobre Novembre D…" at bounding box center [496, 94] width 82 height 20
click at [456, 84] on select "[PERSON_NAME] Mars [PERSON_NAME] Juin Juillet Août Septembre Octobre Novembre D…" at bounding box center [496, 94] width 82 height 20
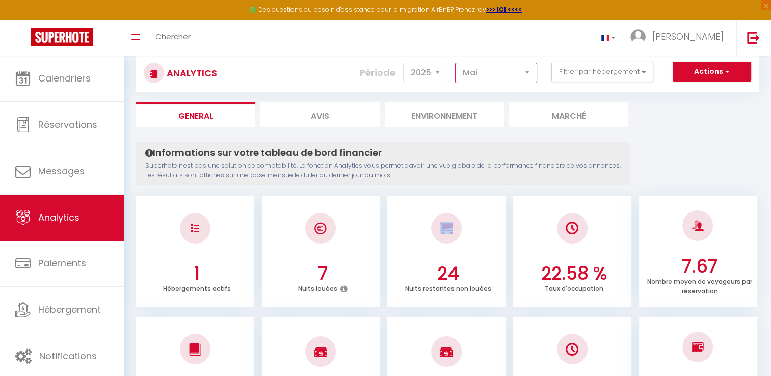
scroll to position [0, 0]
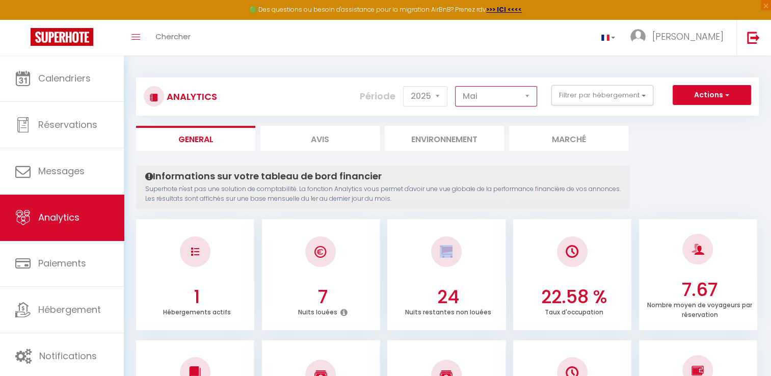
click at [494, 98] on select "[PERSON_NAME] Mars [PERSON_NAME] Juin Juillet Août Septembre Octobre Novembre D…" at bounding box center [496, 96] width 82 height 20
click at [456, 86] on select "[PERSON_NAME] Mars [PERSON_NAME] Juin Juillet Août Septembre Octobre Novembre D…" at bounding box center [496, 96] width 82 height 20
click at [490, 101] on select "[PERSON_NAME] Mars [PERSON_NAME] Juin Juillet Août Septembre Octobre Novembre D…" at bounding box center [496, 96] width 82 height 20
click at [456, 86] on select "[PERSON_NAME] Mars [PERSON_NAME] Juin Juillet Août Septembre Octobre Novembre D…" at bounding box center [496, 96] width 82 height 20
click at [504, 96] on select "[PERSON_NAME] Mars [PERSON_NAME] Juin Juillet Août Septembre Octobre Novembre D…" at bounding box center [496, 96] width 82 height 20
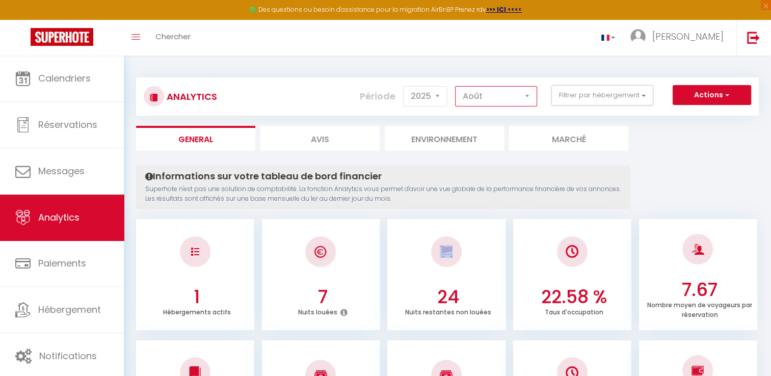
click at [456, 86] on select "[PERSON_NAME] Mars [PERSON_NAME] Juin Juillet Août Septembre Octobre Novembre D…" at bounding box center [496, 96] width 82 height 20
click at [497, 99] on select "[PERSON_NAME] Mars [PERSON_NAME] Juin Juillet Août Septembre Octobre Novembre D…" at bounding box center [496, 96] width 82 height 20
click at [456, 86] on select "[PERSON_NAME] Mars [PERSON_NAME] Juin Juillet Août Septembre Octobre Novembre D…" at bounding box center [496, 96] width 82 height 20
click at [334, 54] on div "Toggle menubar Chercher BUTTON [PERSON_NAME] Paramètres" at bounding box center [419, 38] width 690 height 36
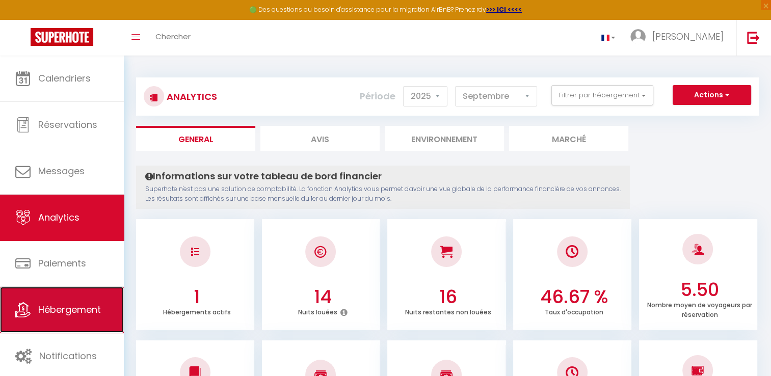
click at [94, 304] on span "Hébergement" at bounding box center [69, 309] width 63 height 13
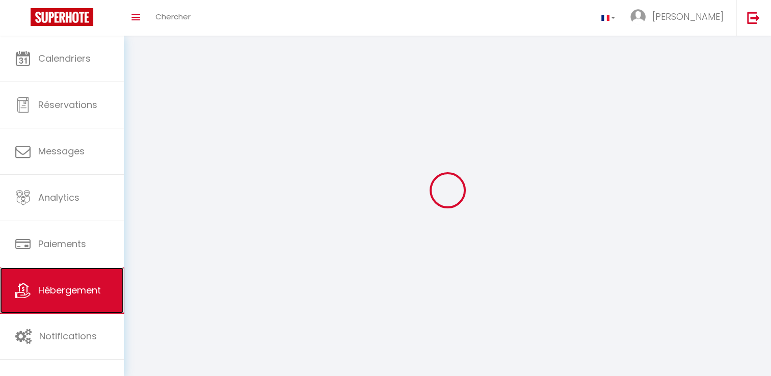
click at [104, 284] on link "Hébergement" at bounding box center [62, 291] width 124 height 46
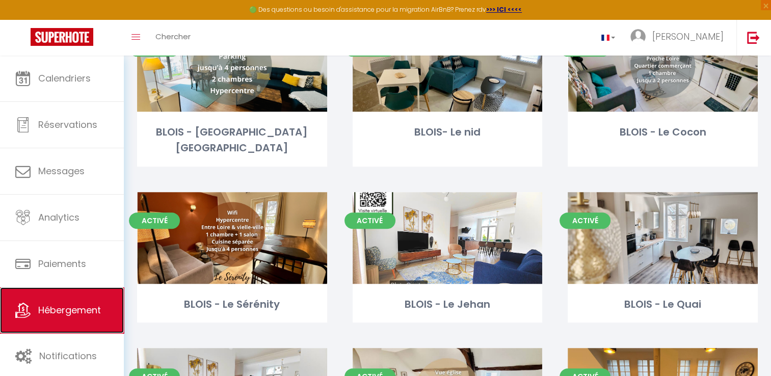
scroll to position [425, 0]
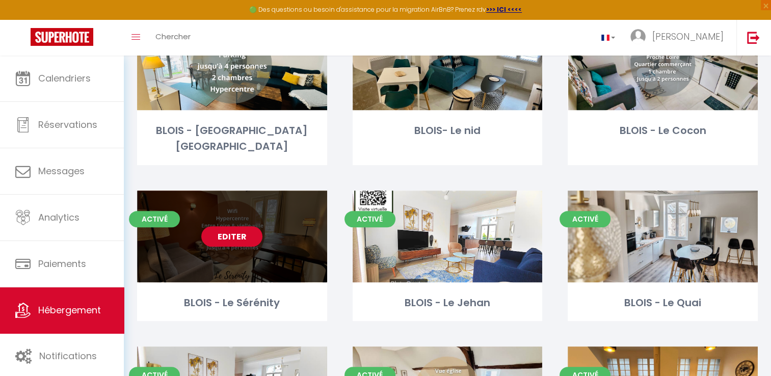
click at [265, 217] on div "Editer" at bounding box center [232, 237] width 190 height 92
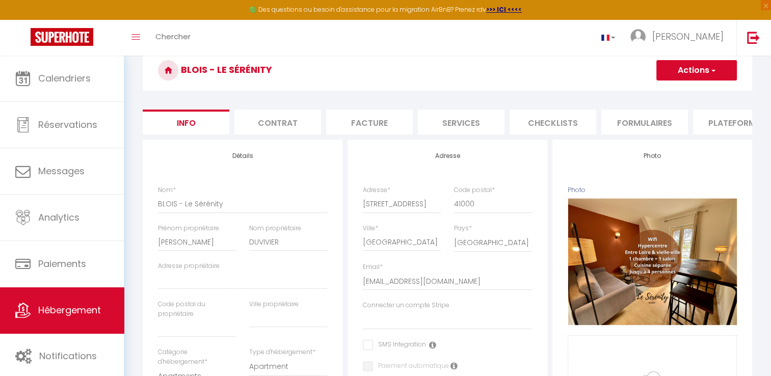
scroll to position [21, 0]
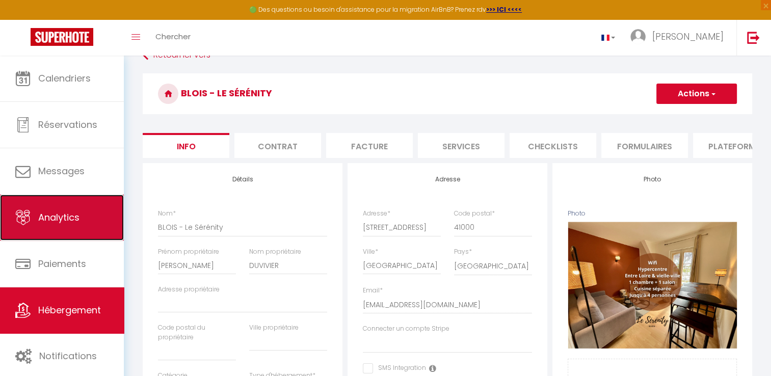
click at [69, 226] on link "Analytics" at bounding box center [62, 218] width 124 height 46
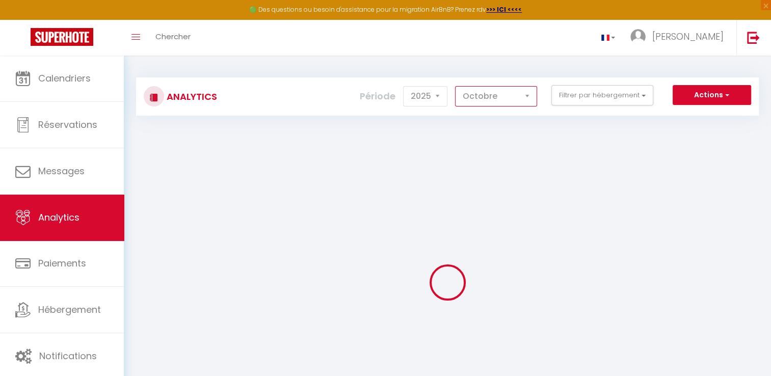
click at [528, 97] on select "[PERSON_NAME] Mars [PERSON_NAME] Juin Juillet Août Septembre Octobre Novembre D…" at bounding box center [496, 96] width 82 height 20
click at [456, 86] on select "[PERSON_NAME] Mars [PERSON_NAME] Juin Juillet Août Septembre Octobre Novembre D…" at bounding box center [496, 96] width 82 height 20
click at [576, 92] on button "Filtrer par hébergement" at bounding box center [603, 95] width 102 height 20
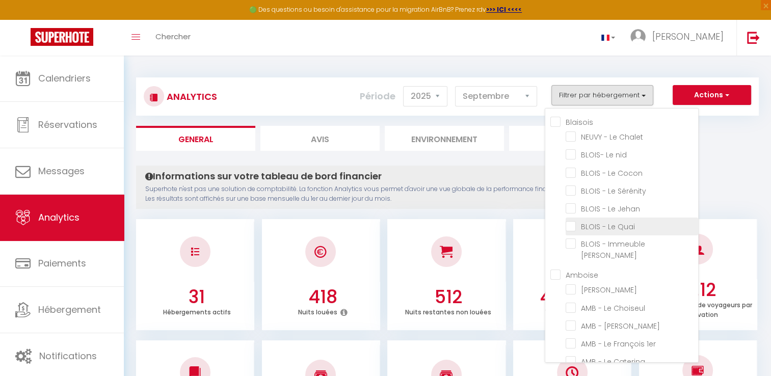
click at [578, 227] on Quai "checkbox" at bounding box center [632, 226] width 133 height 10
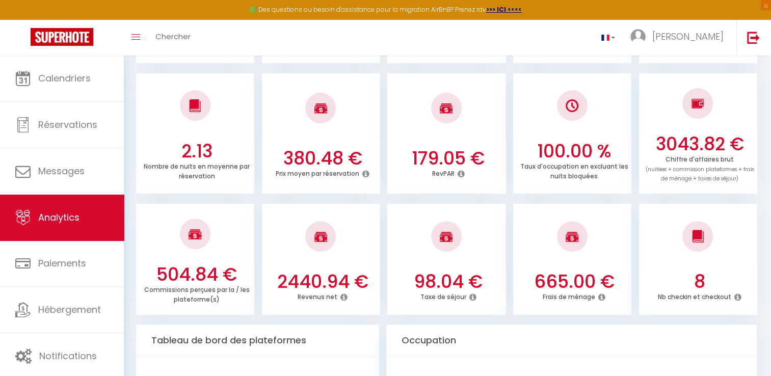
scroll to position [267, 0]
click at [571, 235] on img at bounding box center [572, 236] width 13 height 12
click at [573, 281] on h3 "665.00 €" at bounding box center [575, 281] width 110 height 21
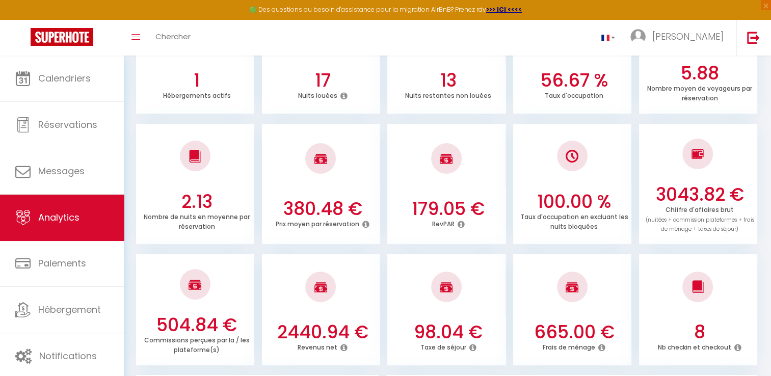
scroll to position [0, 0]
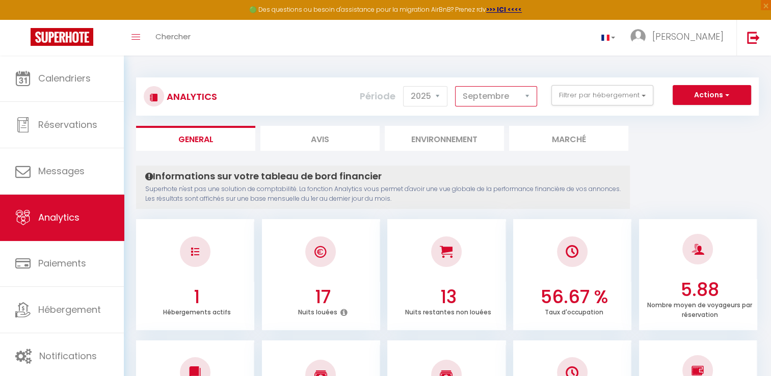
click at [473, 97] on select "[PERSON_NAME] Mars [PERSON_NAME] Juin Juillet Août Septembre Octobre Novembre D…" at bounding box center [496, 96] width 82 height 20
click at [456, 86] on select "[PERSON_NAME] Mars [PERSON_NAME] Juin Juillet Août Septembre Octobre Novembre D…" at bounding box center [496, 96] width 82 height 20
click at [436, 105] on select "2014 2015 2016 2017 2018 2019 2020 2021 2022 2023 2024 2025 2026 2027" at bounding box center [425, 96] width 44 height 20
click at [405, 86] on select "2014 2015 2016 2017 2018 2019 2020 2021 2022 2023 2024 2025 2026 2027" at bounding box center [425, 96] width 44 height 20
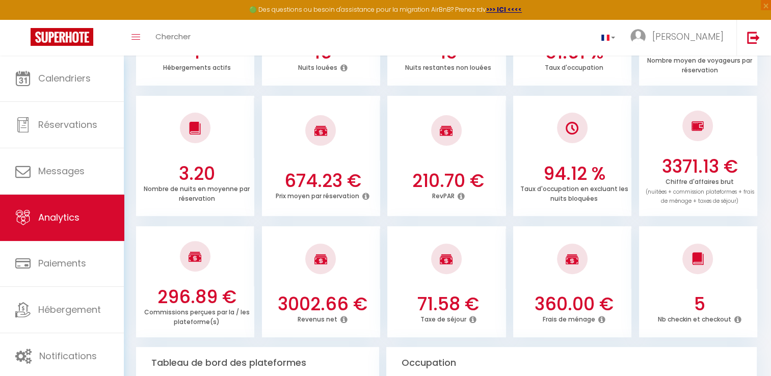
scroll to position [353, 0]
